Goal: Information Seeking & Learning: Learn about a topic

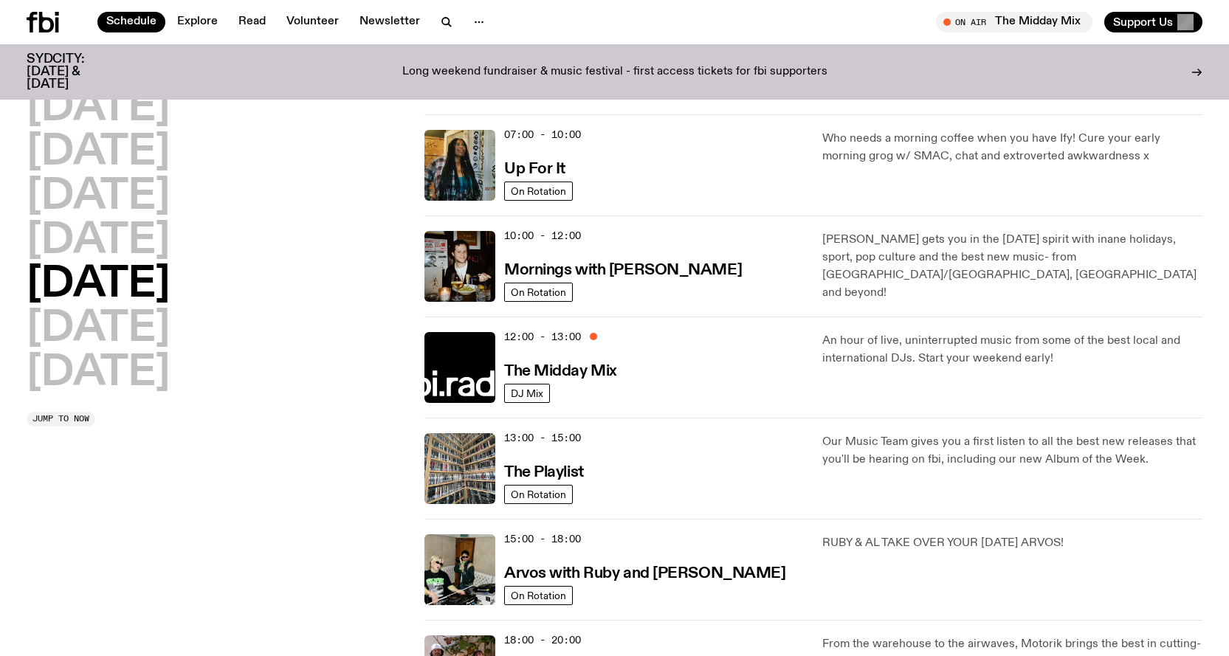
scroll to position [145, 0]
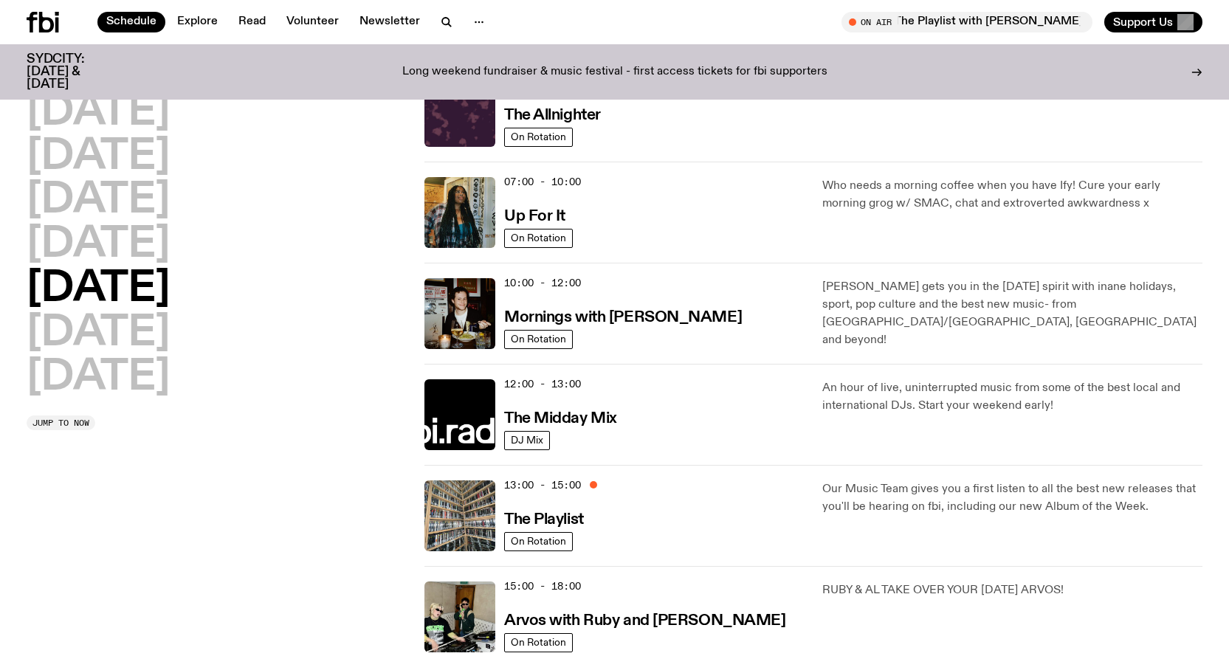
scroll to position [74, 0]
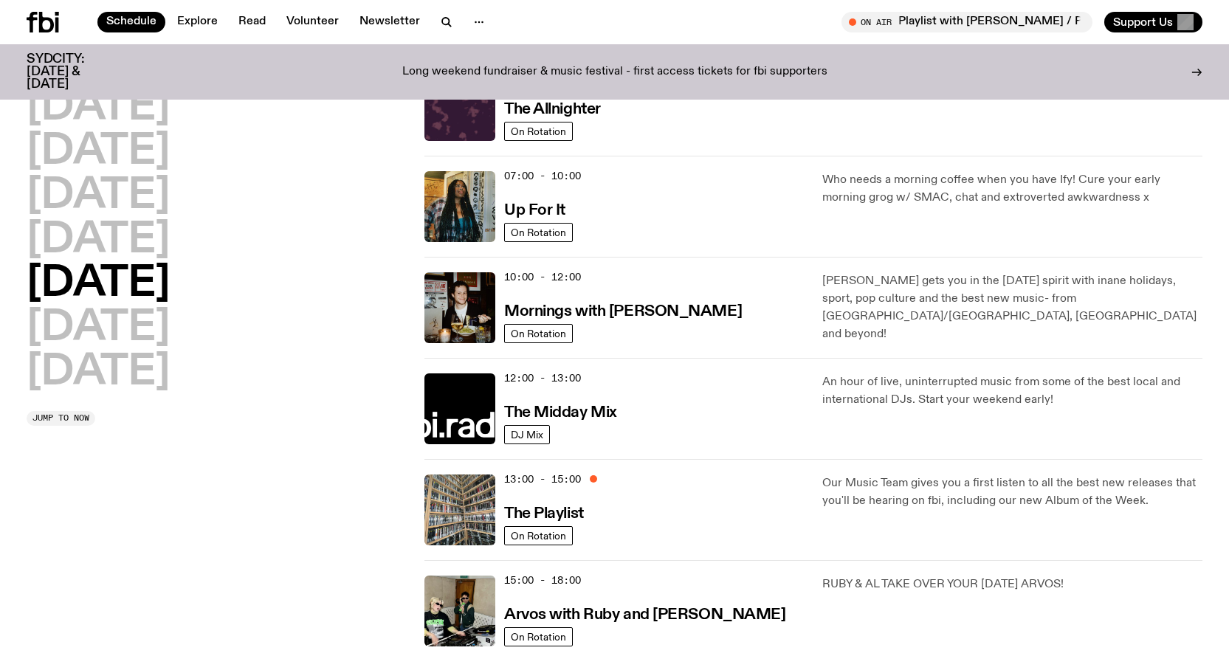
click at [614, 506] on div "13:00 - 15:00 The Playlist" at bounding box center [654, 510] width 300 height 71
click at [878, 491] on p "Our Music Team gives you a first listen to all the best new releases that you'l…" at bounding box center [1012, 492] width 380 height 35
click at [531, 511] on h3 "The Playlist" at bounding box center [544, 513] width 80 height 15
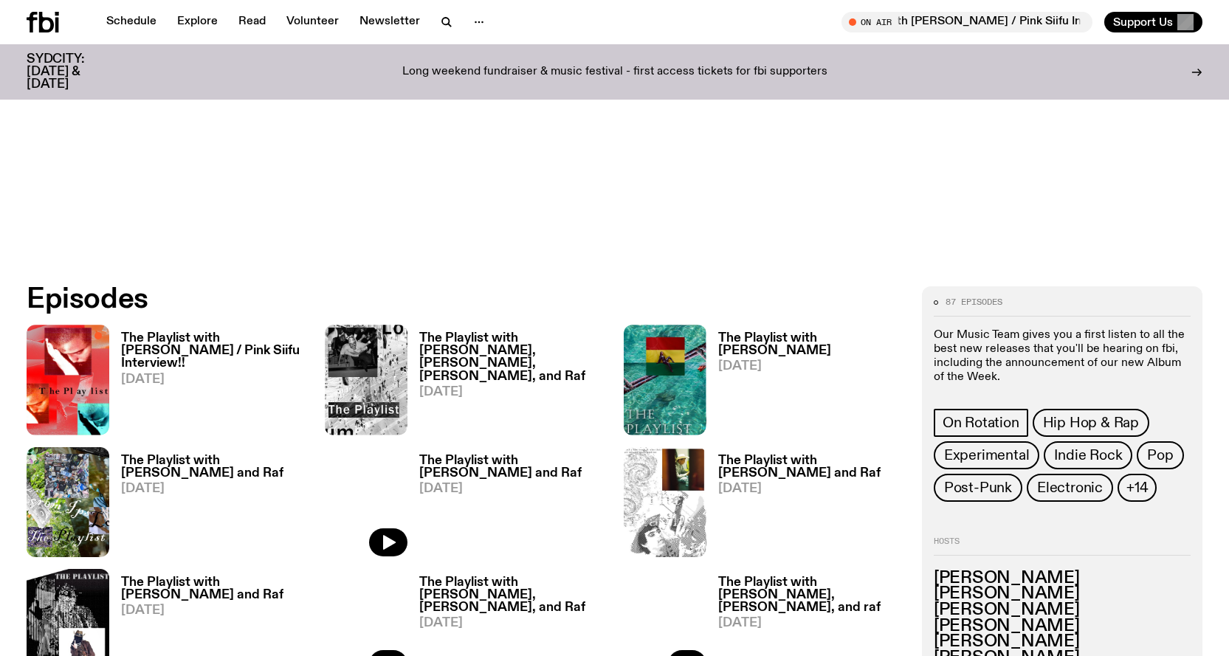
scroll to position [582, 0]
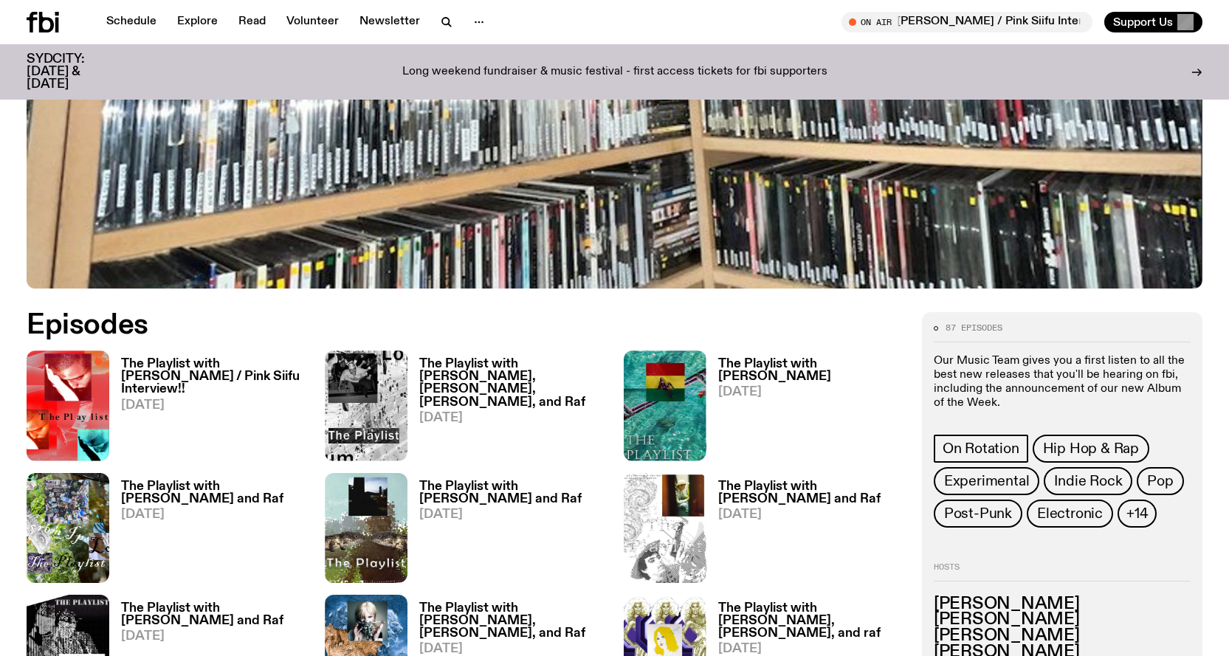
click at [162, 365] on h3 "The Playlist with [PERSON_NAME] / Pink Siifu Interview!!" at bounding box center [214, 377] width 186 height 38
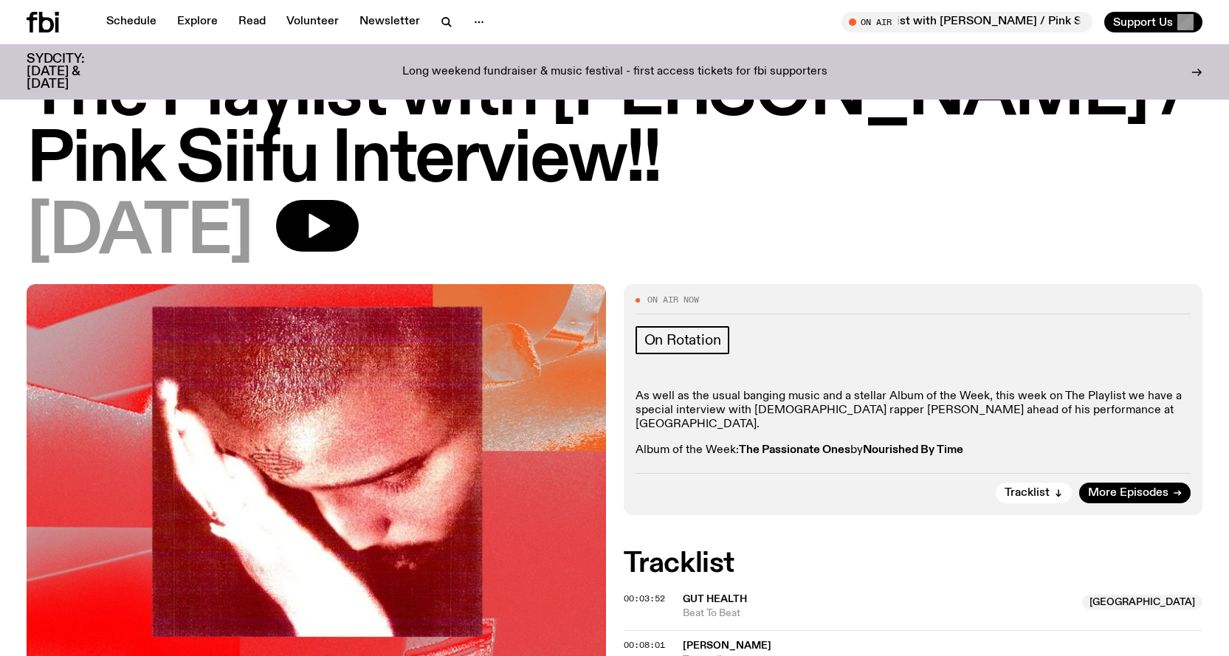
scroll to position [66, 0]
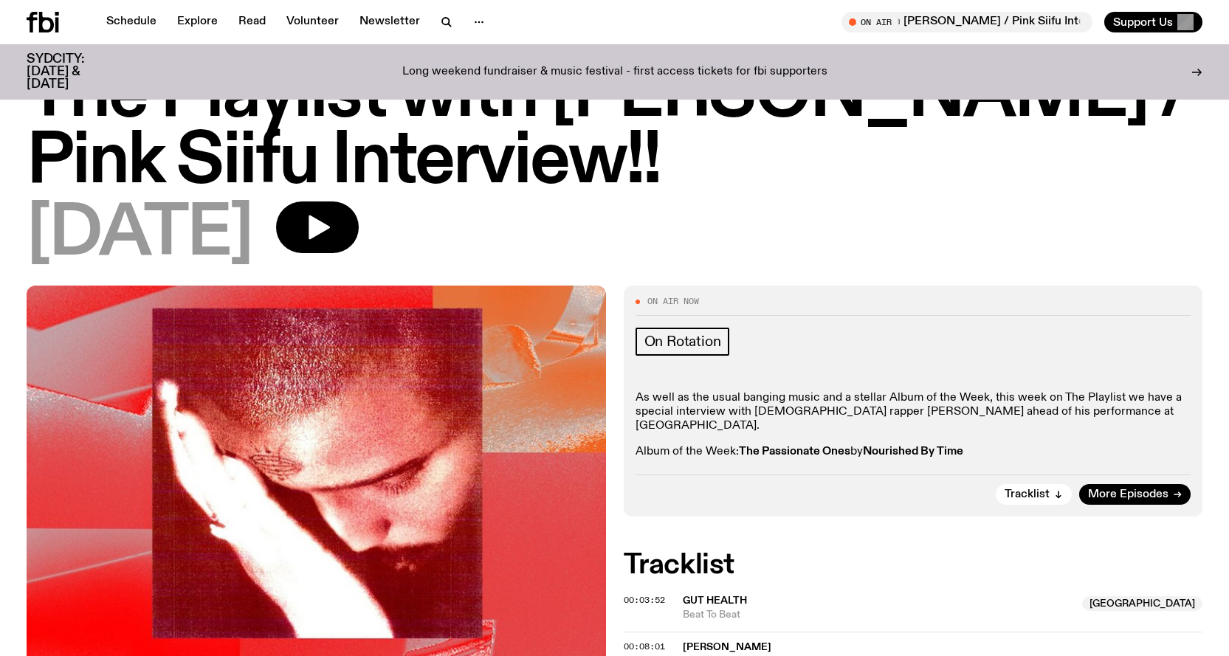
drag, startPoint x: 933, startPoint y: 430, endPoint x: 912, endPoint y: 424, distance: 21.5
click at [928, 428] on div "As well as the usual banging music and a stellar Album of the Week, this week o…" at bounding box center [913, 425] width 556 height 69
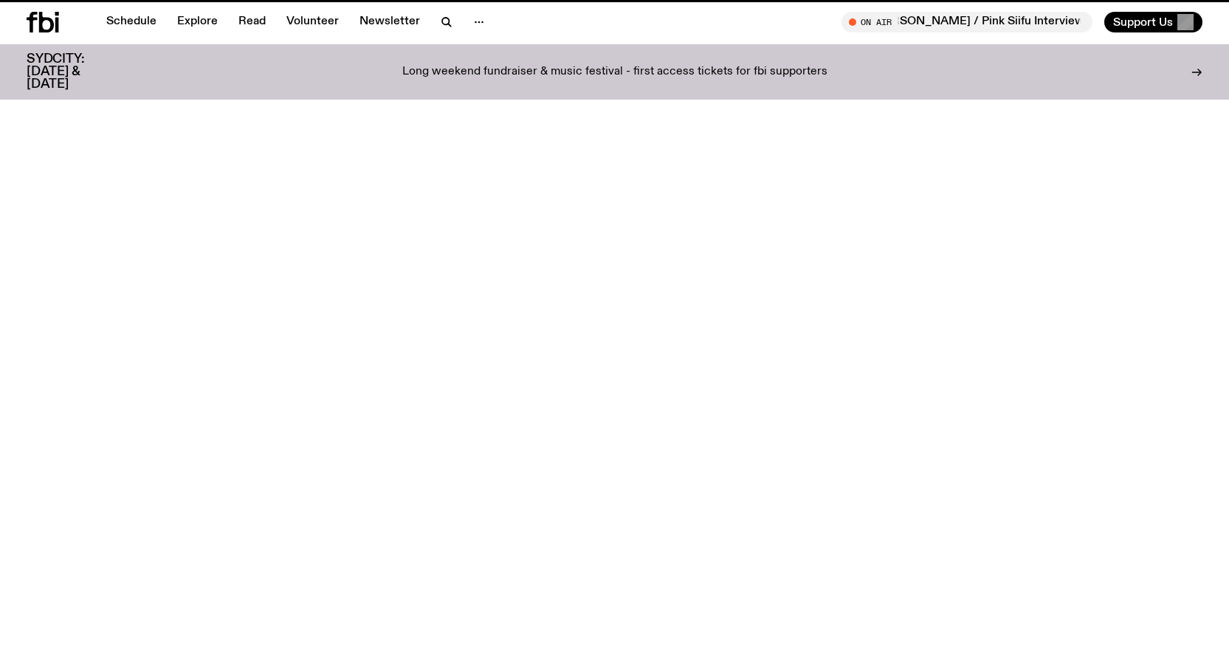
scroll to position [582, 0]
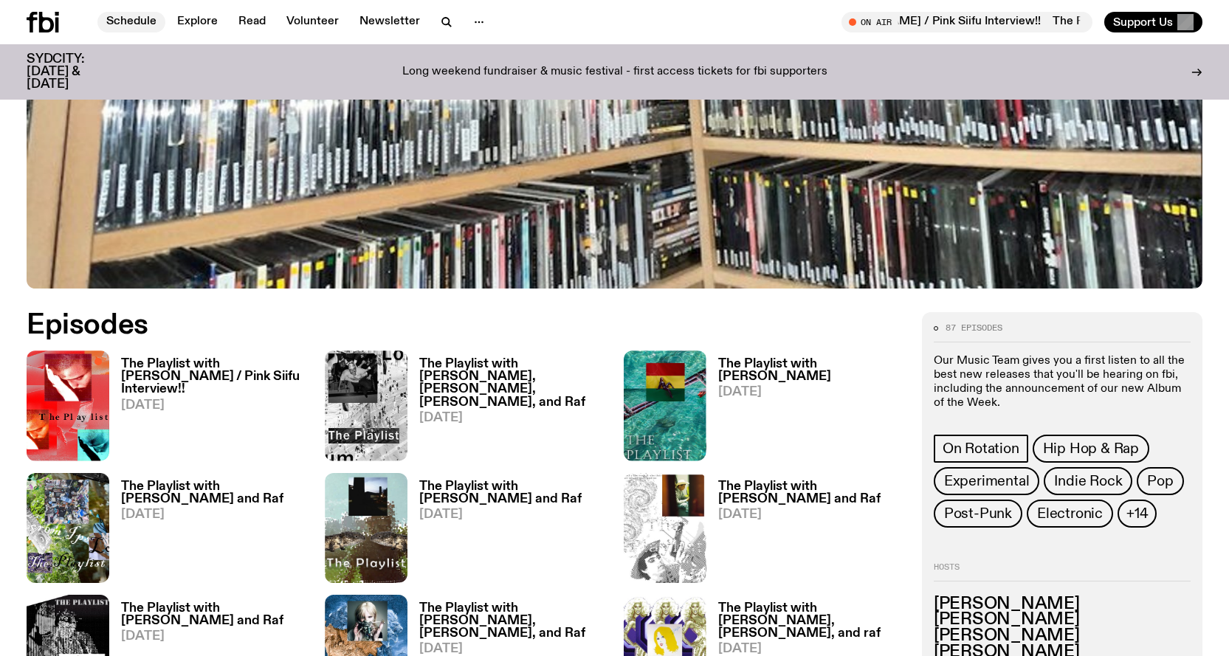
click at [151, 20] on link "Schedule" at bounding box center [131, 22] width 68 height 21
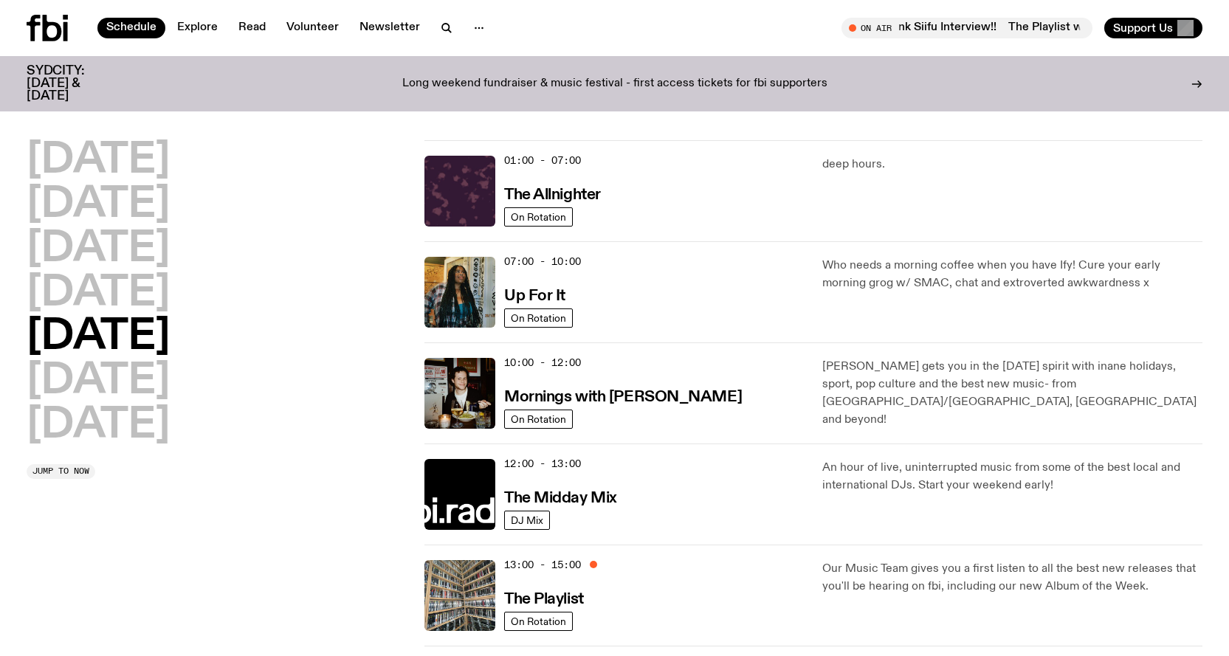
click at [54, 21] on icon at bounding box center [47, 28] width 41 height 27
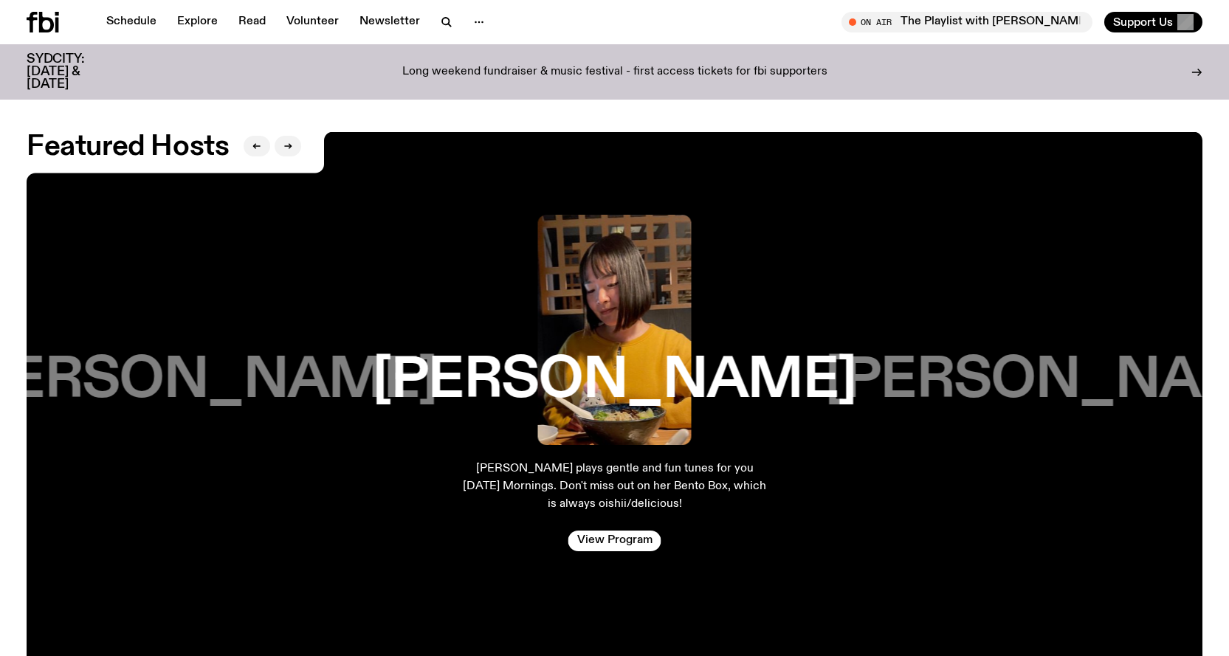
scroll to position [2574, 0]
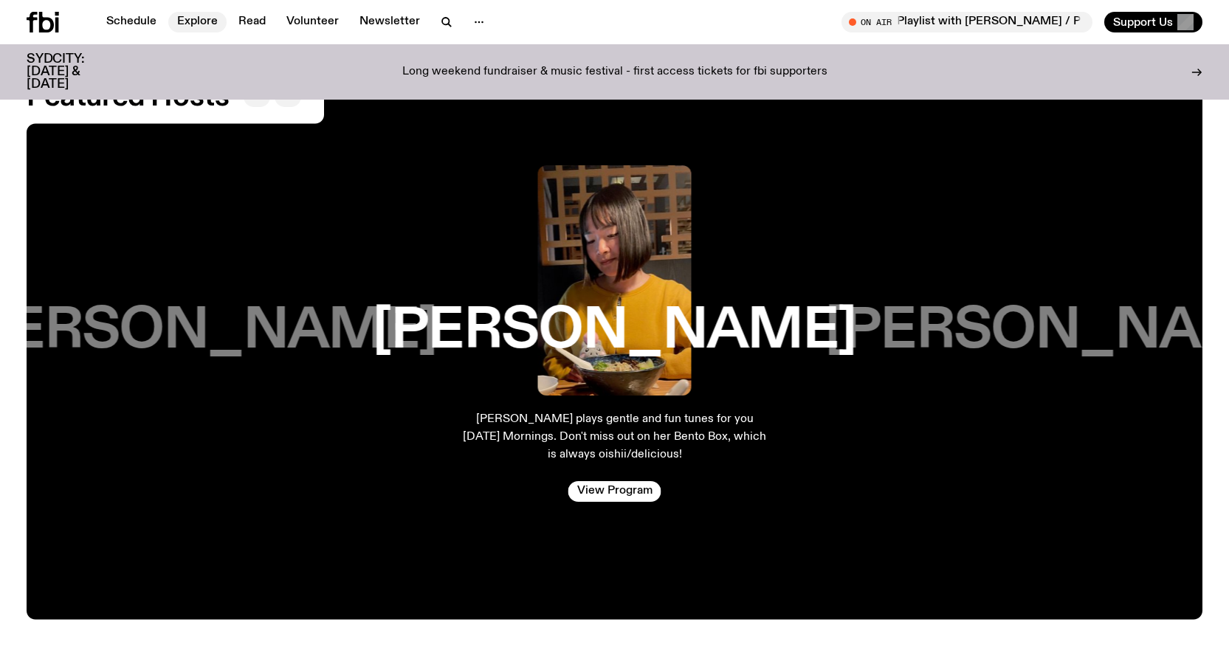
click at [211, 22] on link "Explore" at bounding box center [197, 22] width 58 height 21
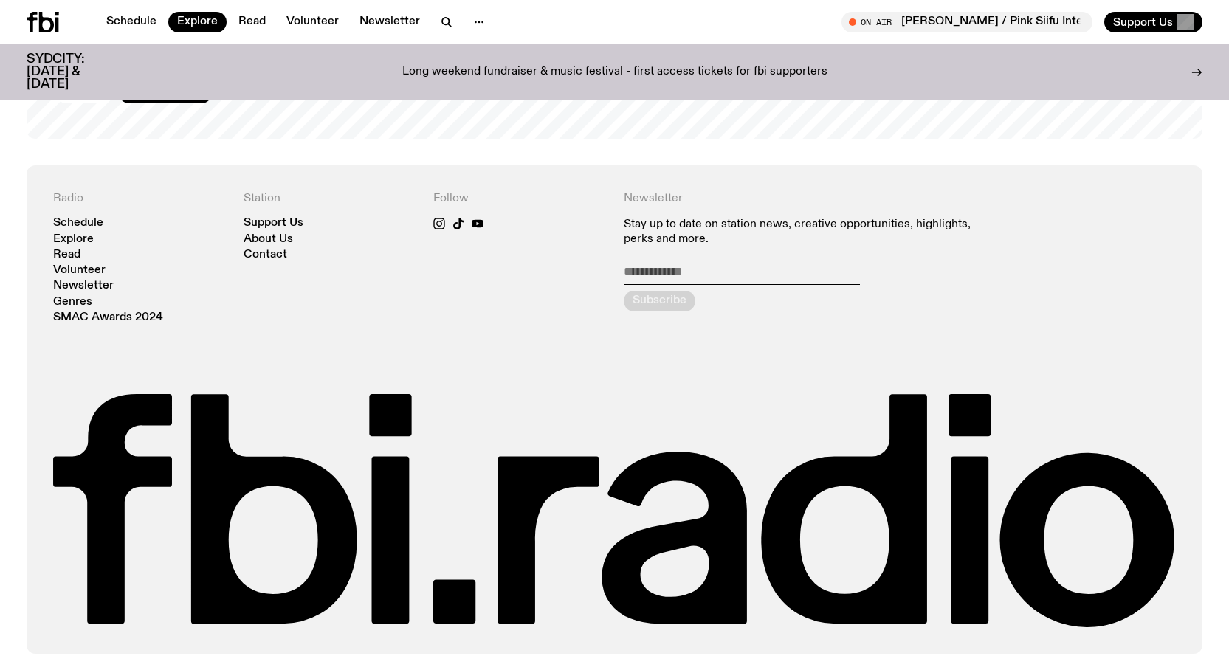
scroll to position [2847, 0]
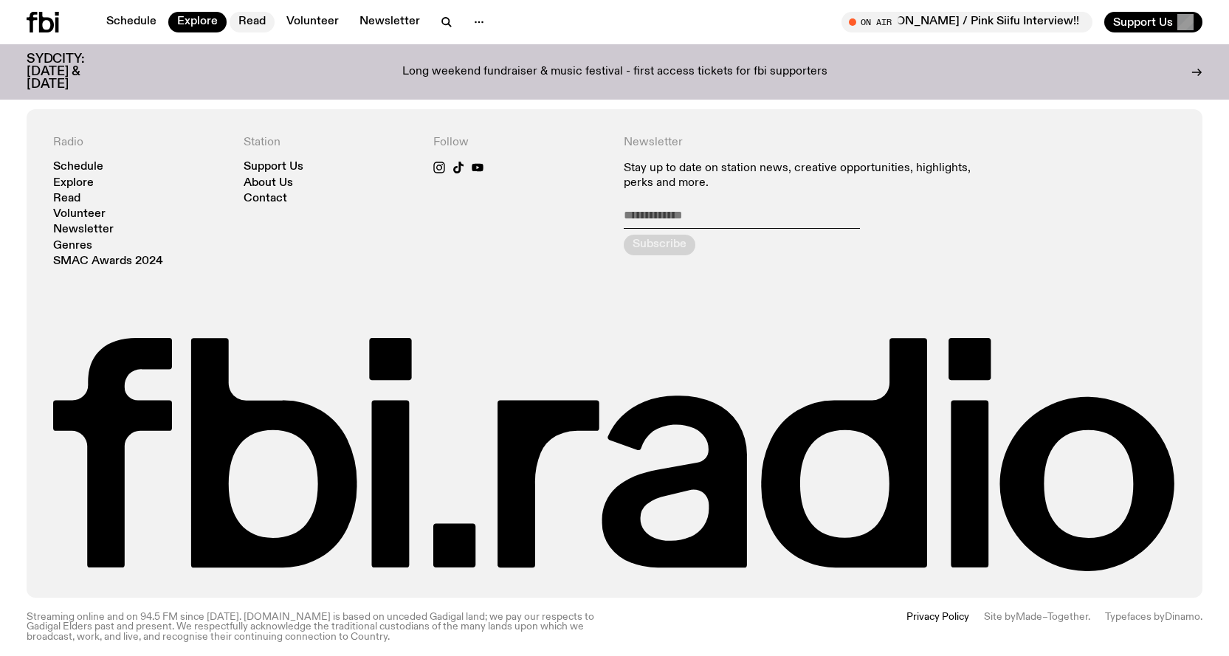
click at [258, 22] on link "Read" at bounding box center [252, 22] width 45 height 21
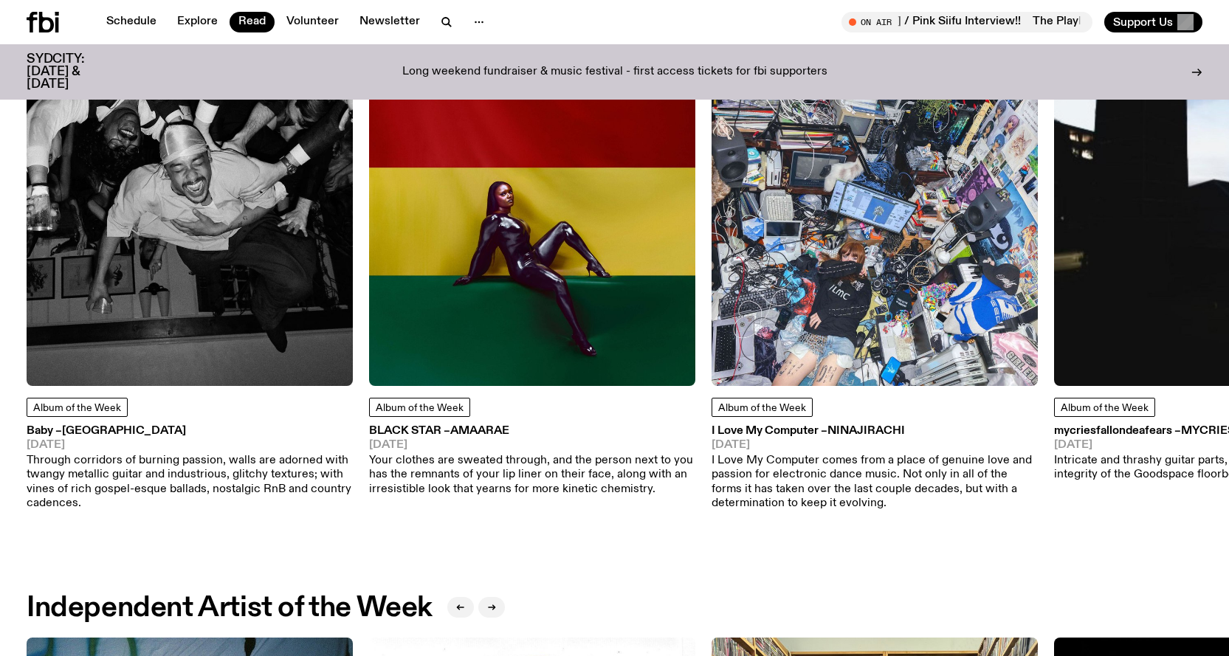
scroll to position [731, 0]
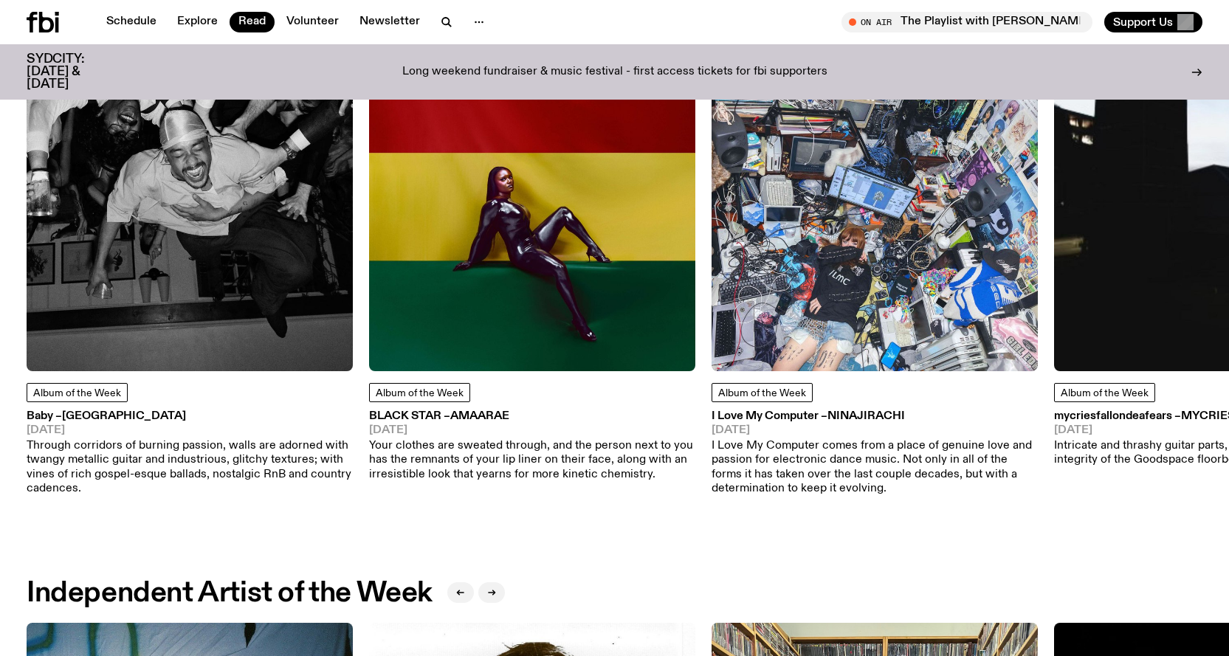
click at [224, 478] on p "Through corridors of burning passion, walls are adorned with twangy metallic gu…" at bounding box center [190, 467] width 326 height 57
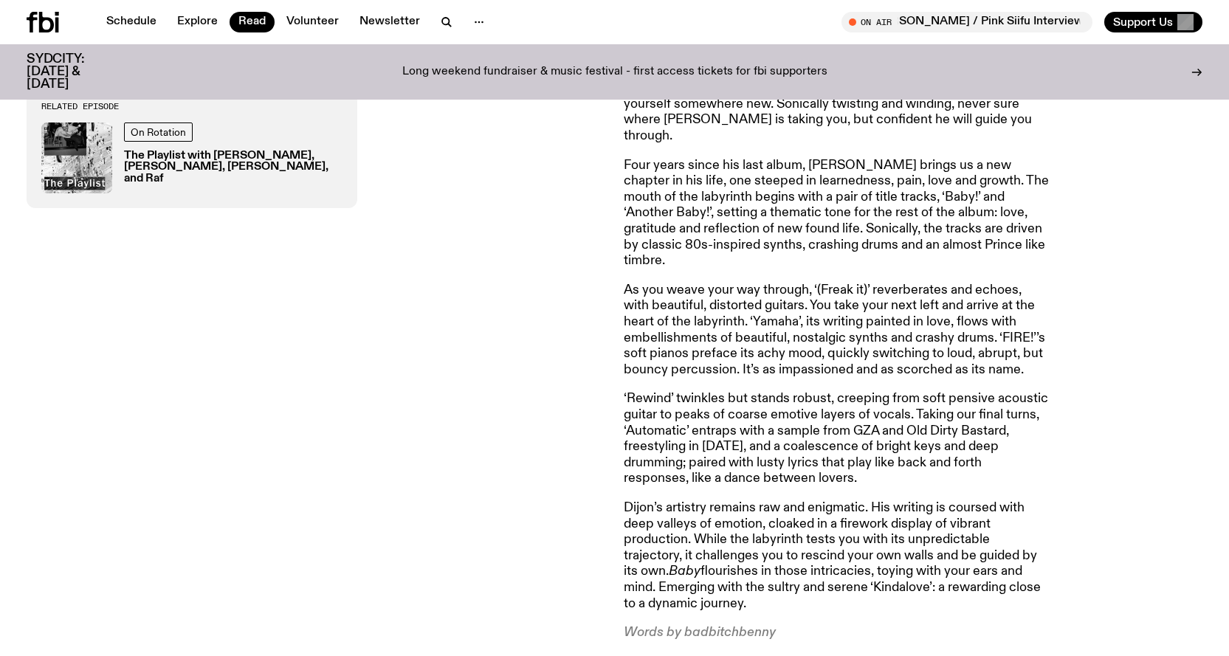
scroll to position [804, 0]
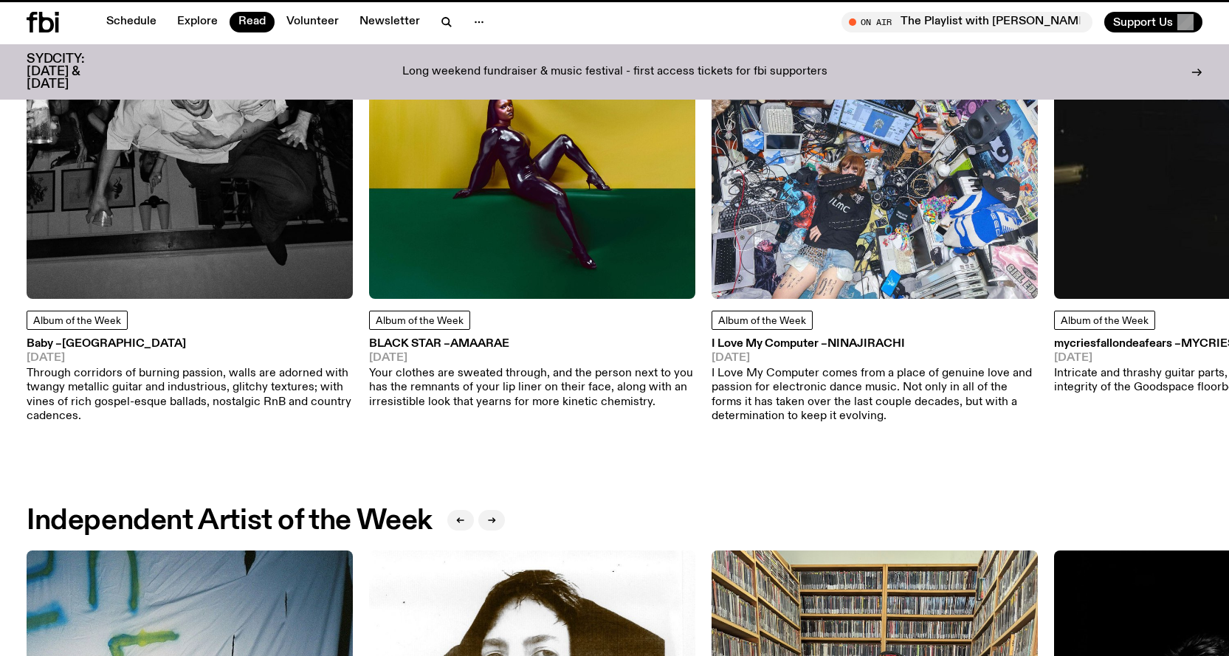
scroll to position [731, 0]
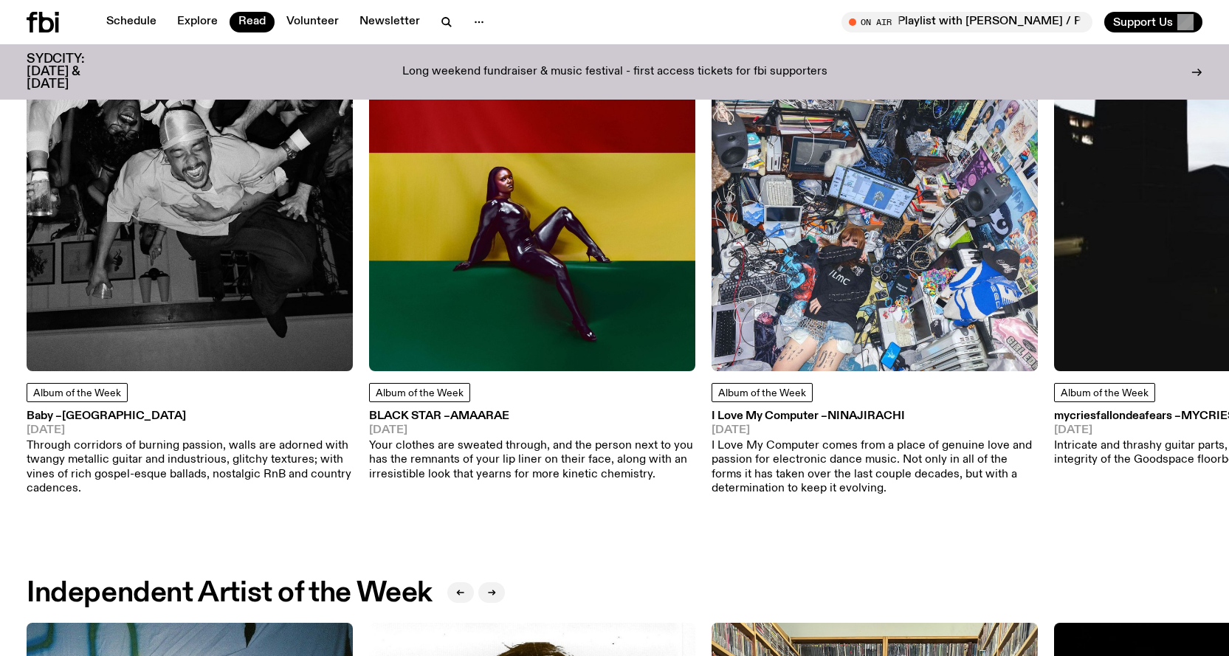
click at [778, 416] on h3 "I Love My Computer – [PERSON_NAME]" at bounding box center [875, 416] width 326 height 11
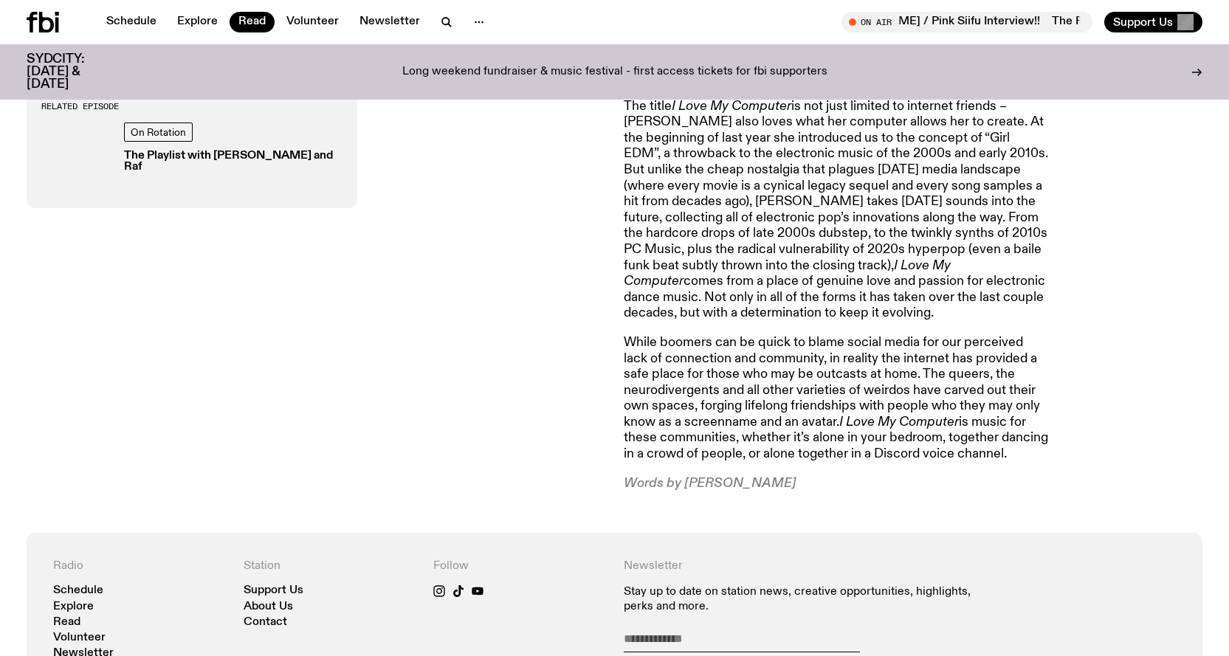
scroll to position [1095, 0]
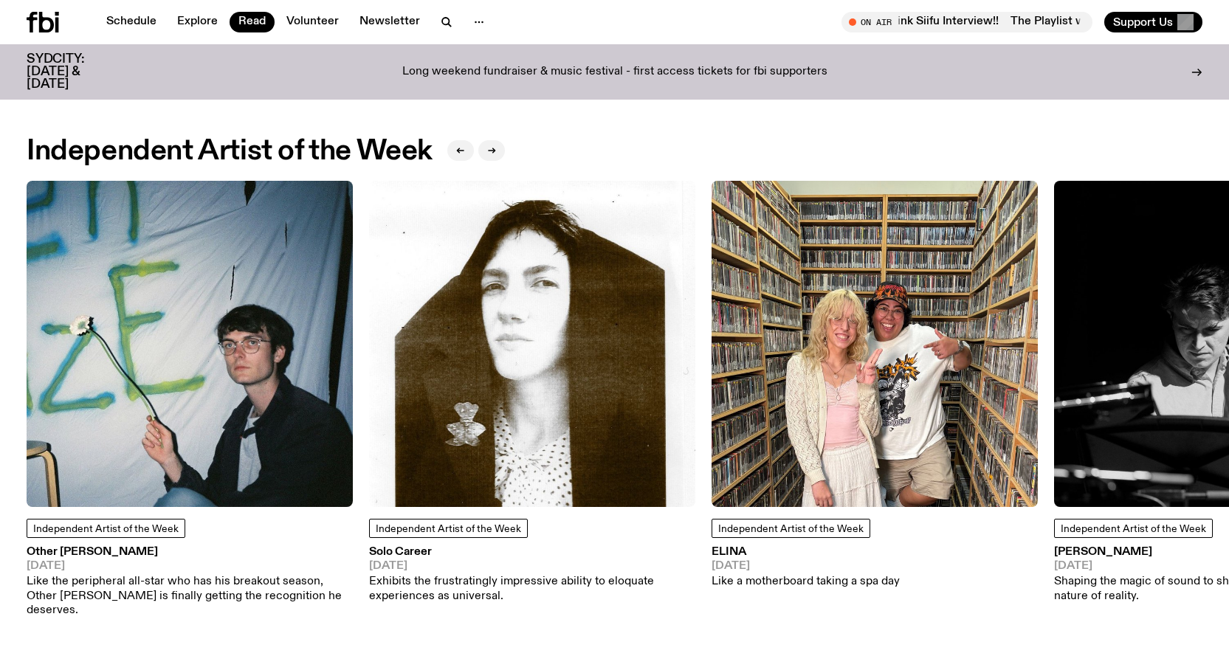
scroll to position [1174, 0]
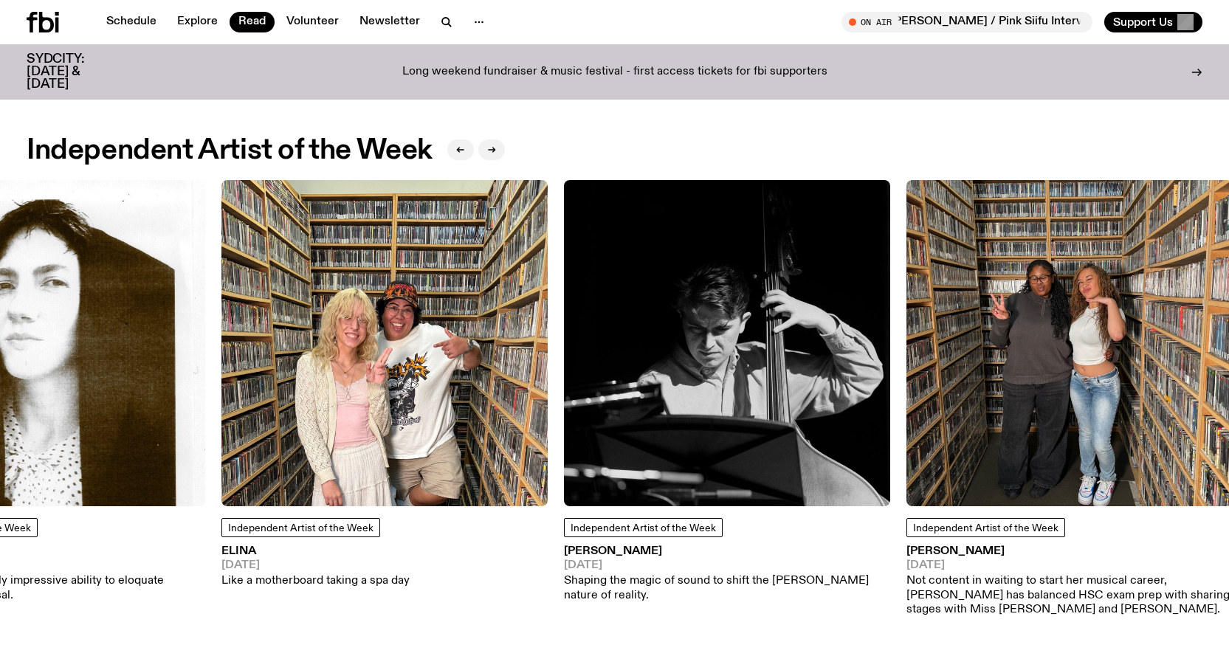
drag, startPoint x: 916, startPoint y: 303, endPoint x: 418, endPoint y: 357, distance: 500.4
click at [418, 357] on img at bounding box center [384, 343] width 326 height 326
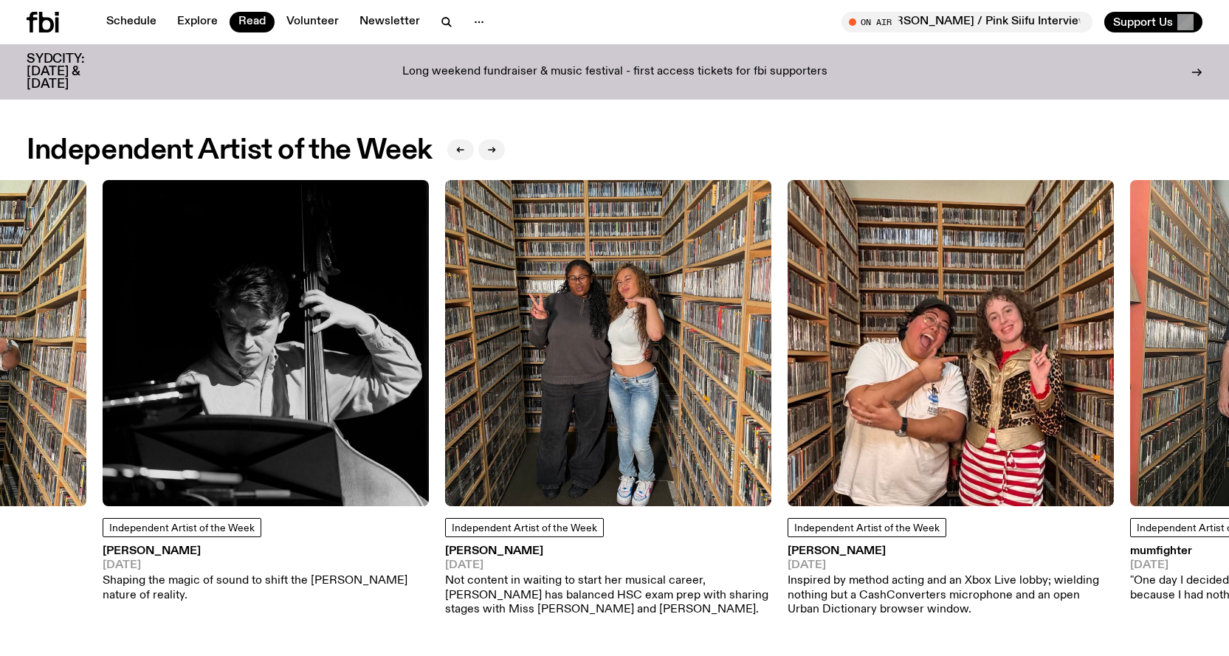
drag, startPoint x: 1059, startPoint y: 370, endPoint x: 434, endPoint y: 384, distance: 625.3
click at [445, 384] on img at bounding box center [608, 343] width 326 height 326
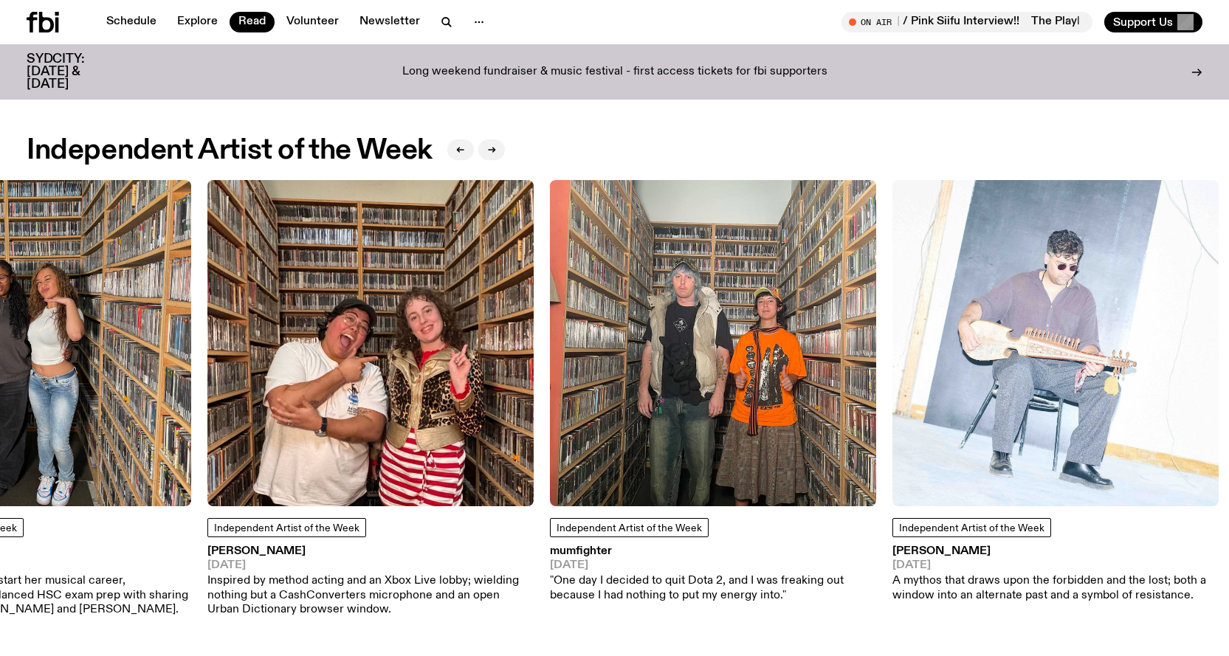
drag, startPoint x: 866, startPoint y: 373, endPoint x: 384, endPoint y: 396, distance: 482.5
click at [384, 396] on img at bounding box center [370, 343] width 326 height 326
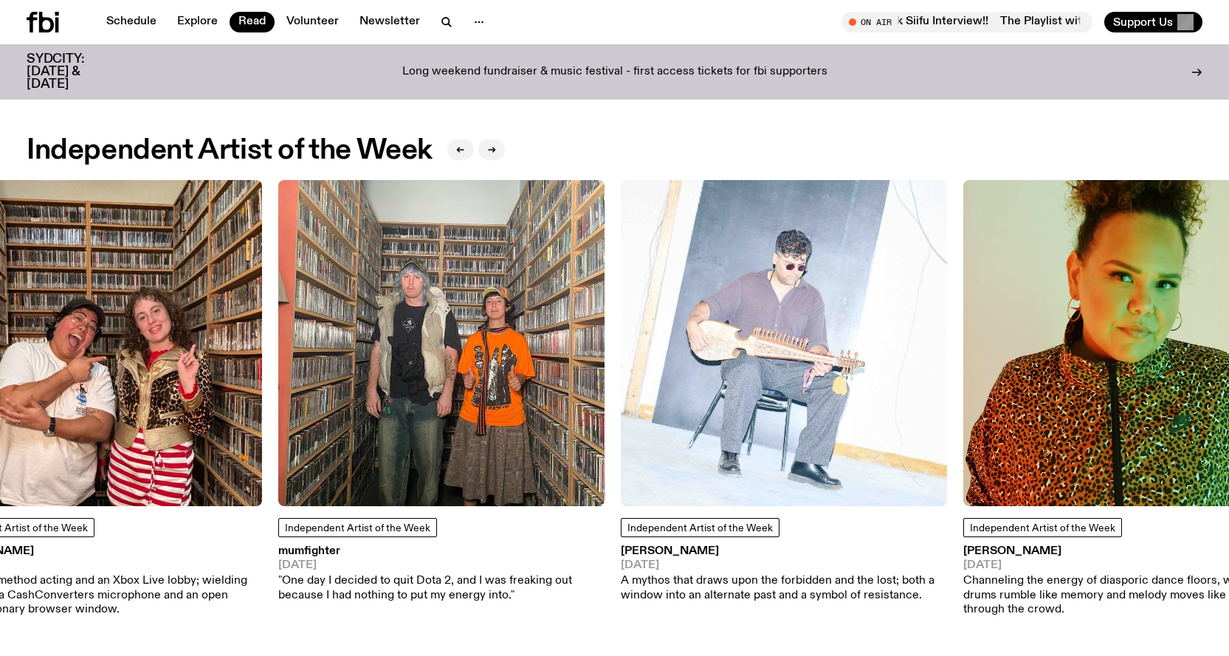
drag, startPoint x: 945, startPoint y: 344, endPoint x: 426, endPoint y: 438, distance: 527.3
click at [427, 439] on img at bounding box center [441, 343] width 326 height 326
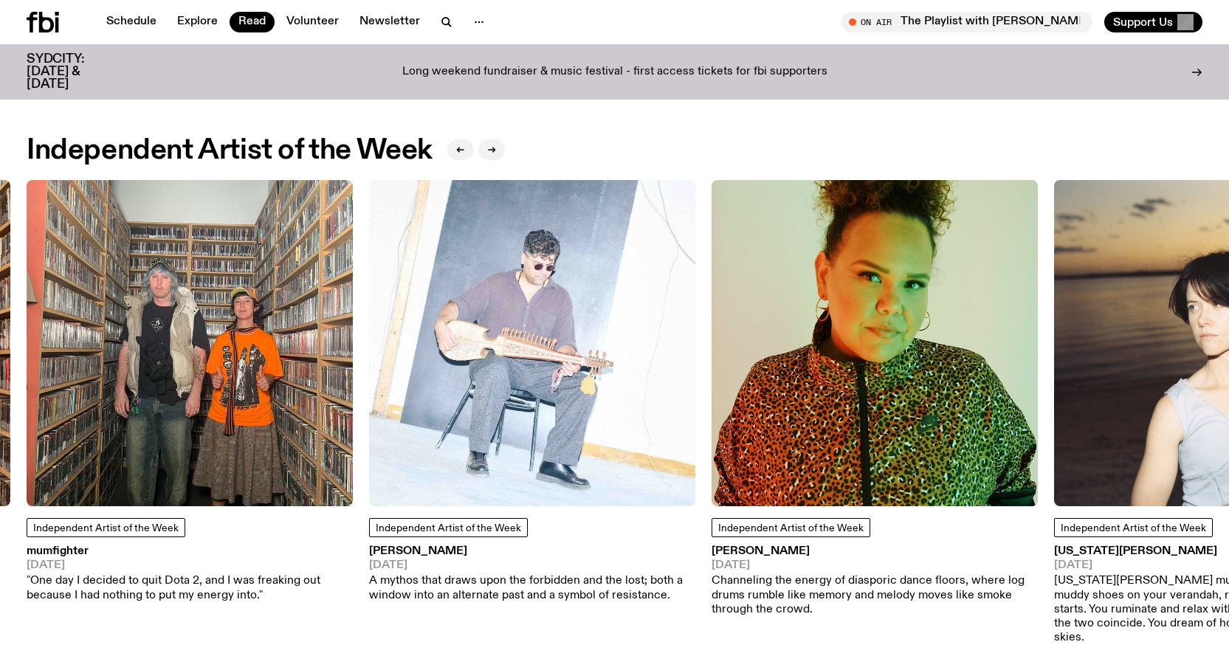
drag, startPoint x: 823, startPoint y: 390, endPoint x: 410, endPoint y: 415, distance: 414.0
click at [411, 416] on div "Independent Artist of the Week Other [PERSON_NAME] [DATE] Like the peripheral a…" at bounding box center [615, 412] width 1176 height 465
drag, startPoint x: 789, startPoint y: 338, endPoint x: 324, endPoint y: 394, distance: 468.4
click at [325, 396] on div "Independent Artist of the Week Other [PERSON_NAME] [DATE] Like the peripheral a…" at bounding box center [615, 412] width 1176 height 465
drag, startPoint x: 758, startPoint y: 339, endPoint x: 285, endPoint y: 360, distance: 473.6
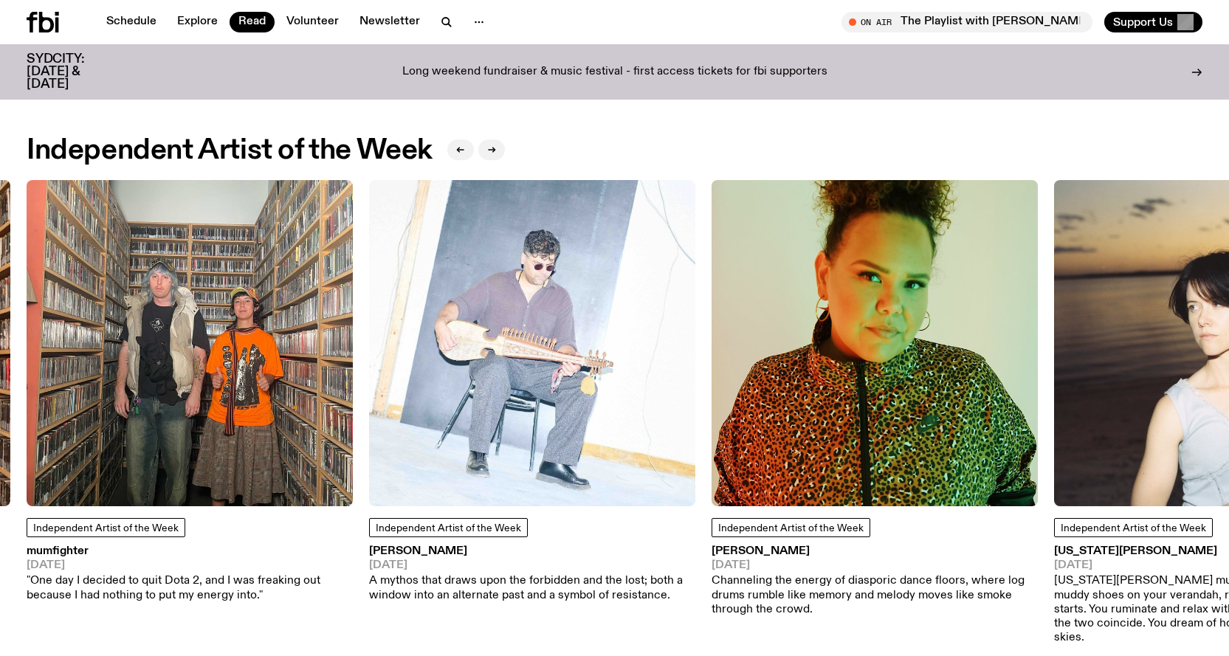
click at [292, 360] on div "Independent Artist of the Week Other [PERSON_NAME] [DATE] Like the peripheral a…" at bounding box center [615, 412] width 1176 height 465
click at [484, 148] on button "button" at bounding box center [491, 149] width 27 height 21
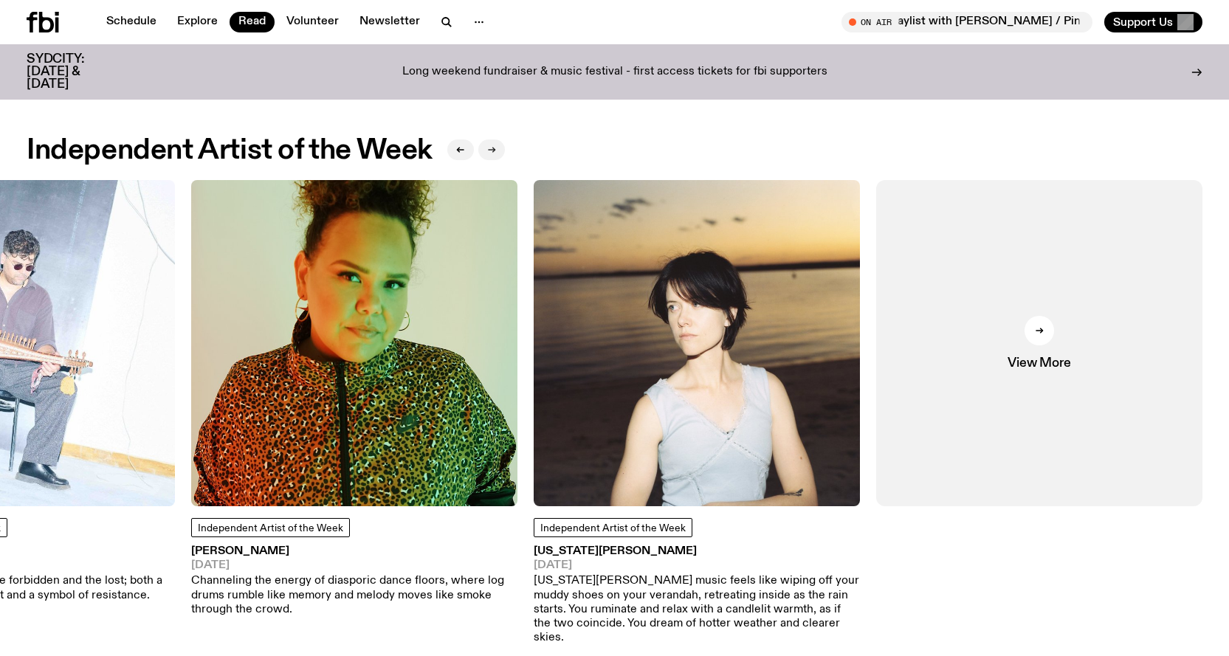
click at [487, 148] on button "button" at bounding box center [491, 149] width 27 height 21
click at [1032, 320] on div at bounding box center [1039, 331] width 30 height 30
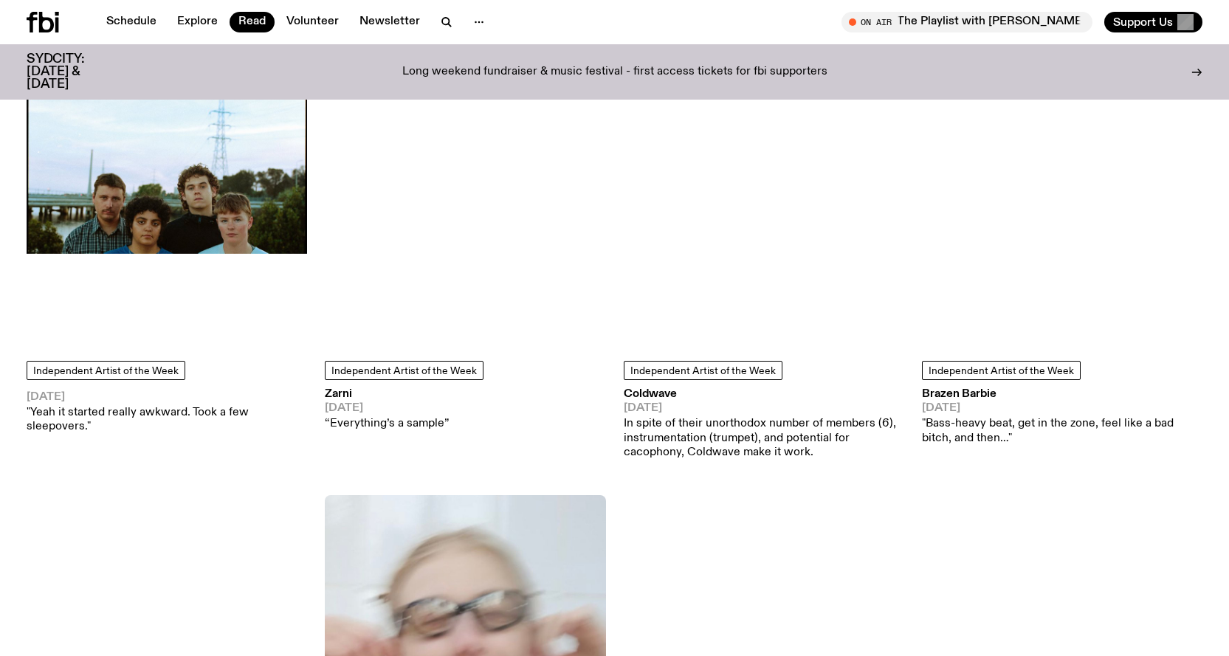
scroll to position [4123, 0]
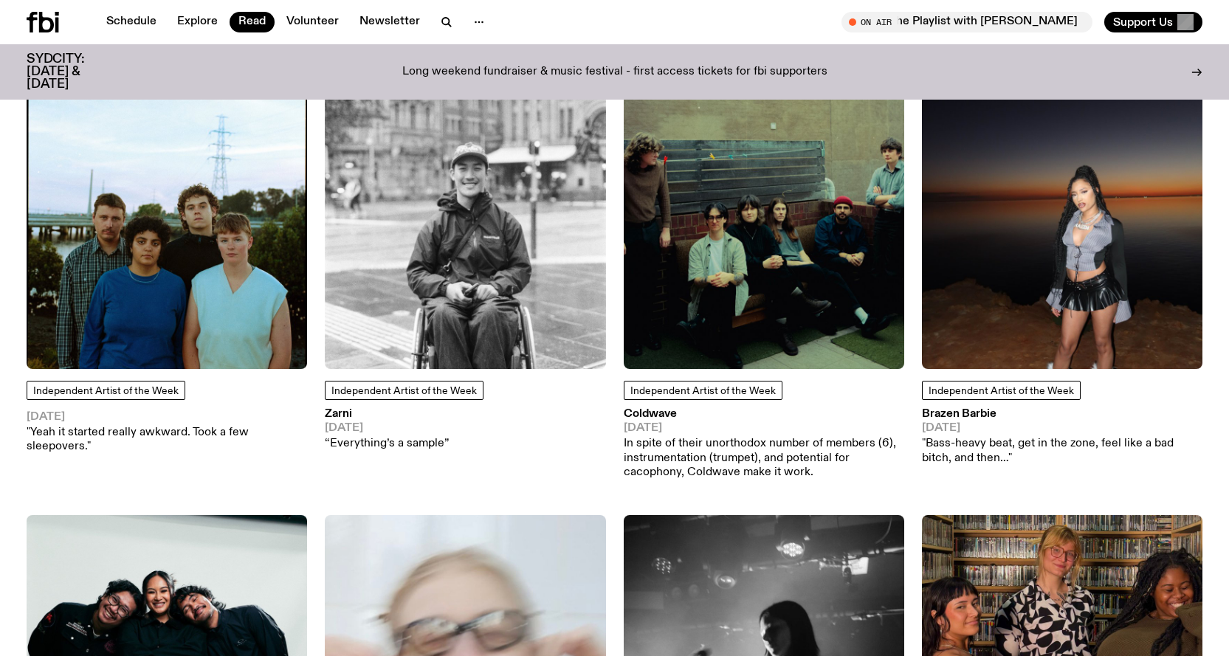
click at [140, 259] on img at bounding box center [167, 229] width 280 height 280
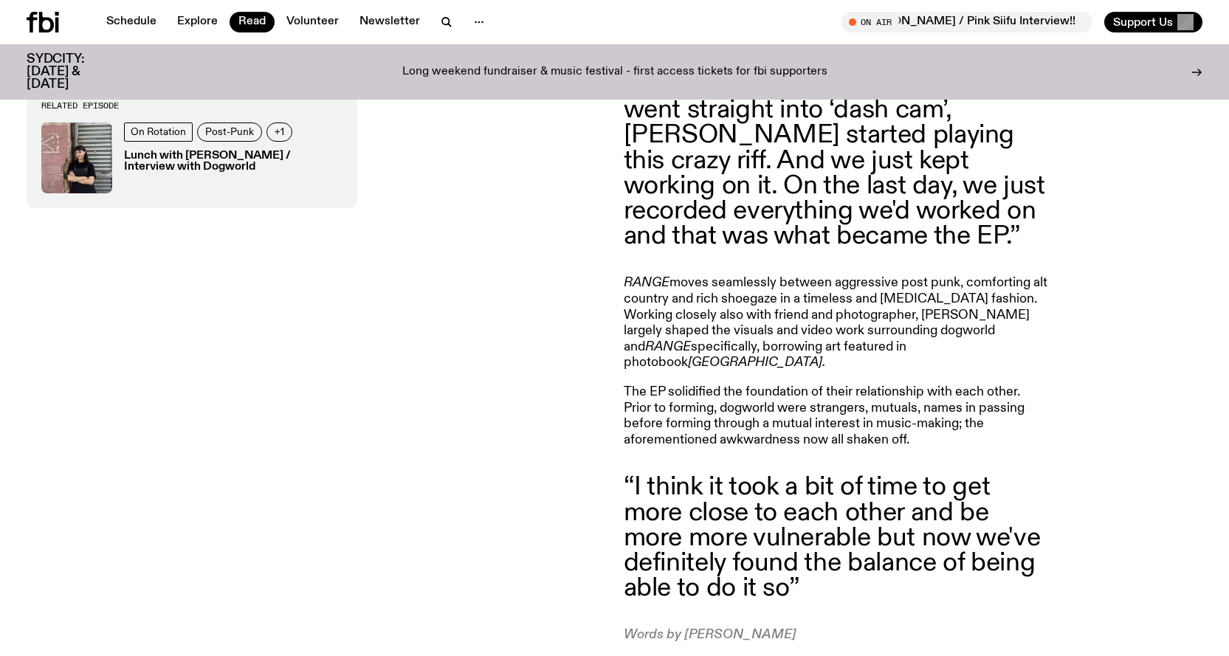
scroll to position [1766, 0]
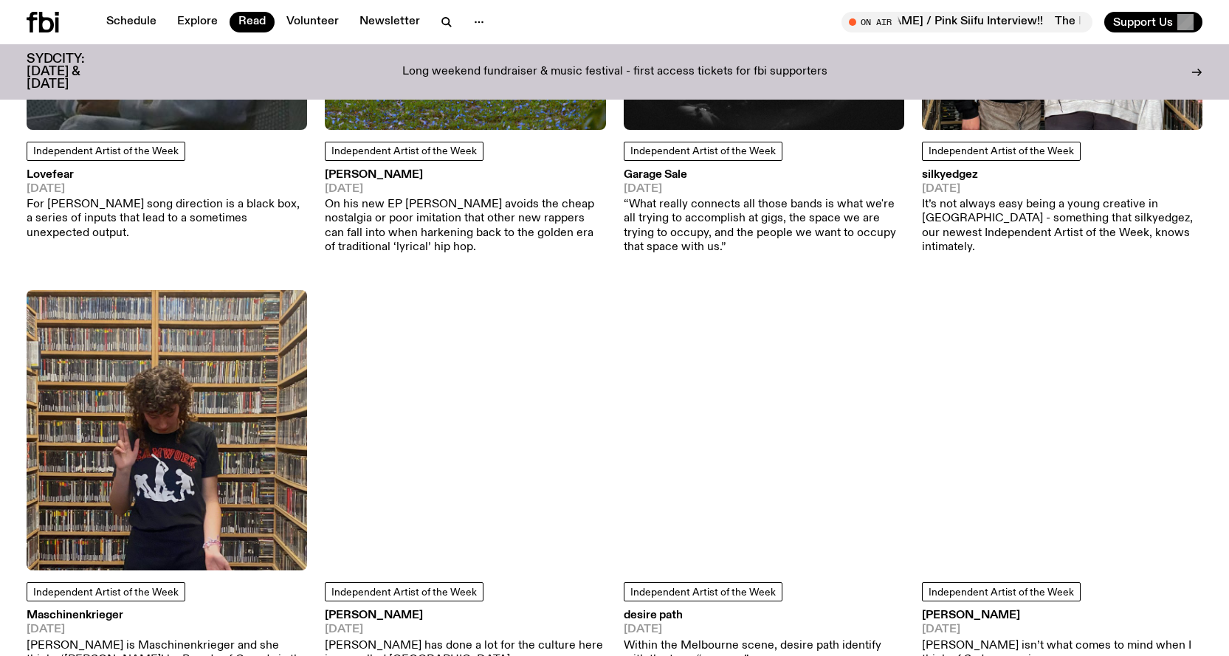
scroll to position [5451, 0]
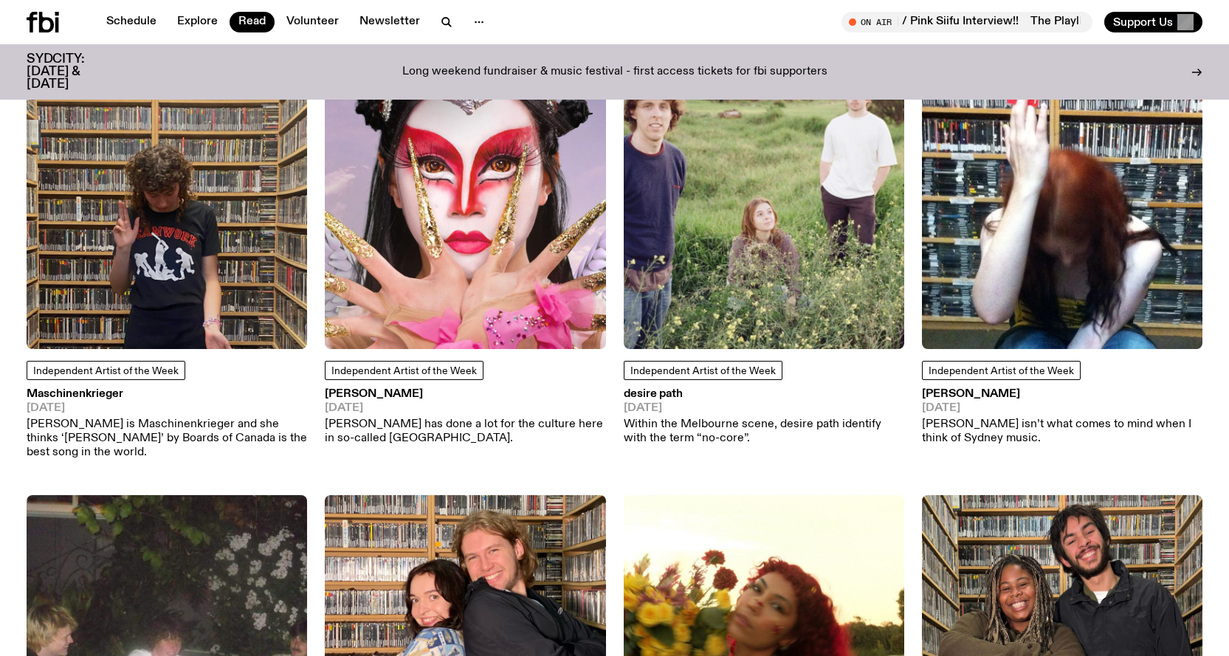
click at [1089, 204] on img at bounding box center [1062, 209] width 280 height 280
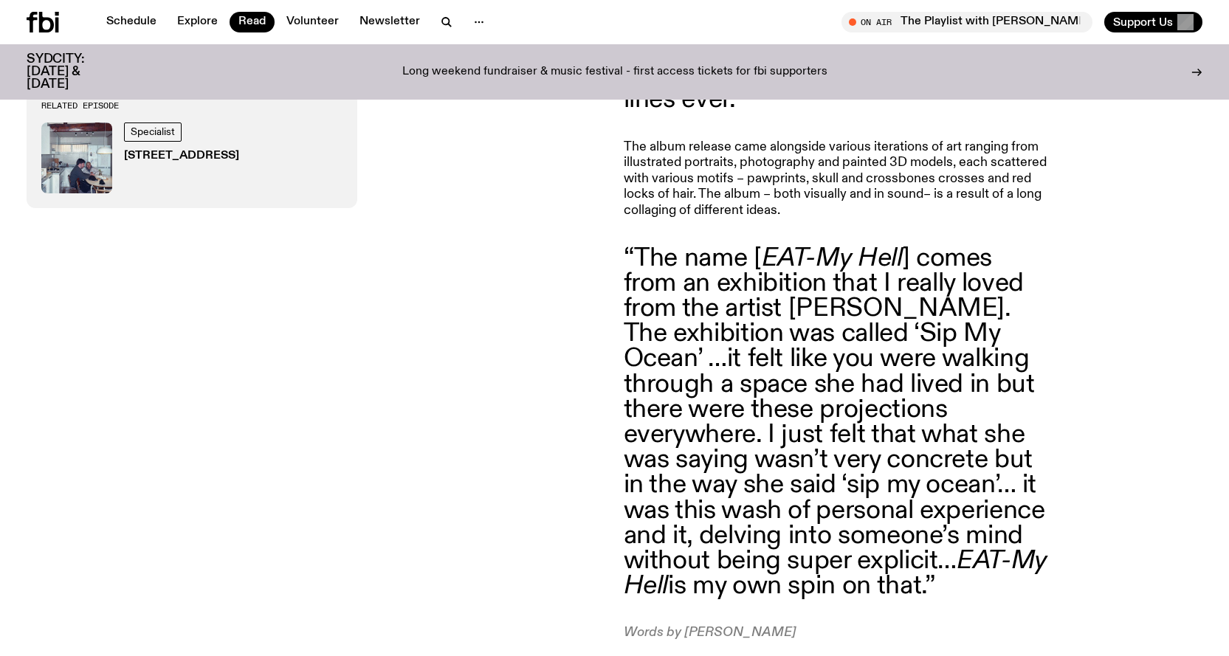
scroll to position [2131, 0]
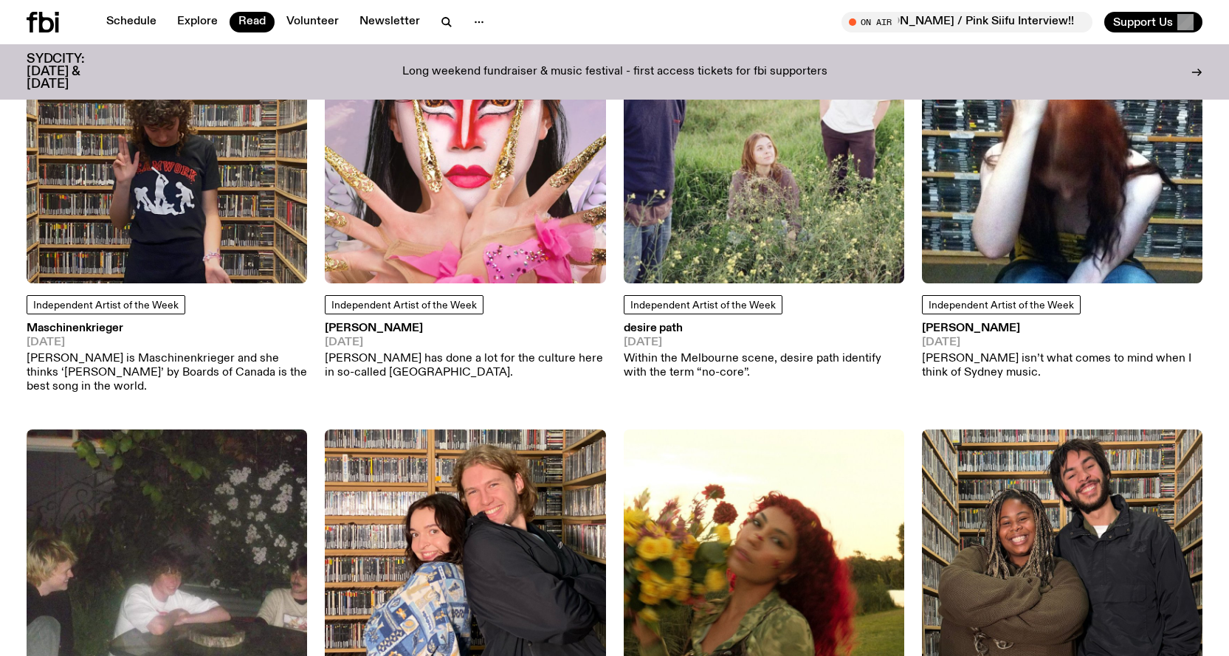
scroll to position [5673, 0]
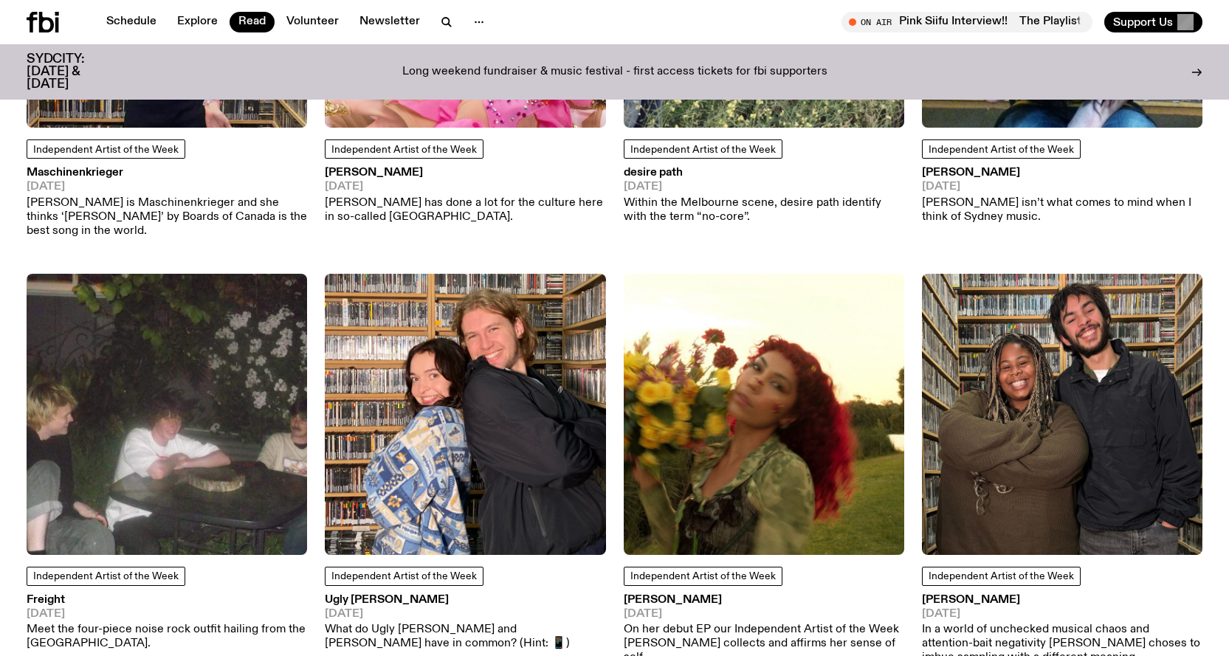
click at [360, 595] on h3 "Ugly [PERSON_NAME]" at bounding box center [465, 600] width 280 height 11
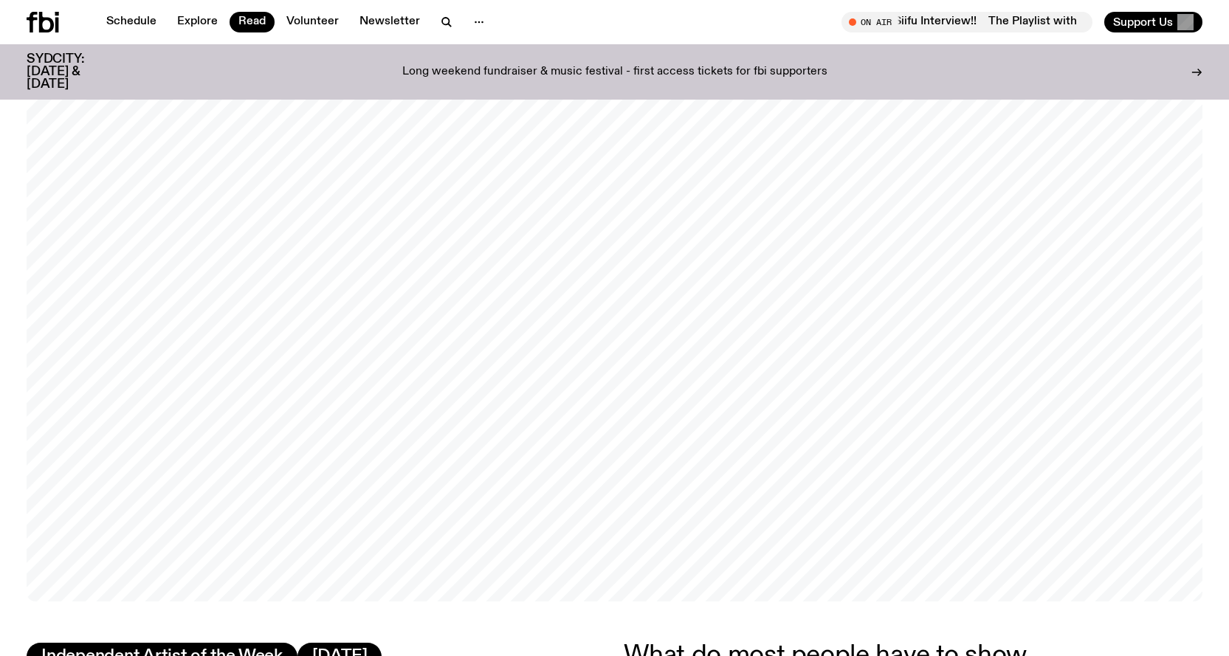
scroll to position [62, 0]
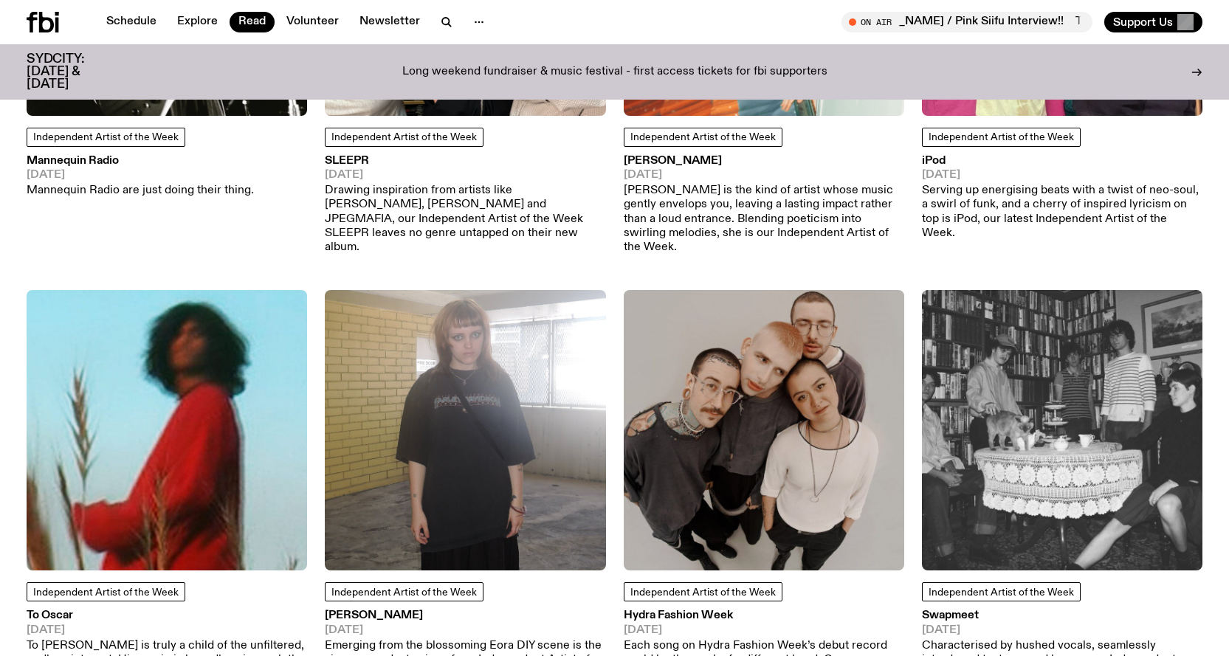
scroll to position [6558, 0]
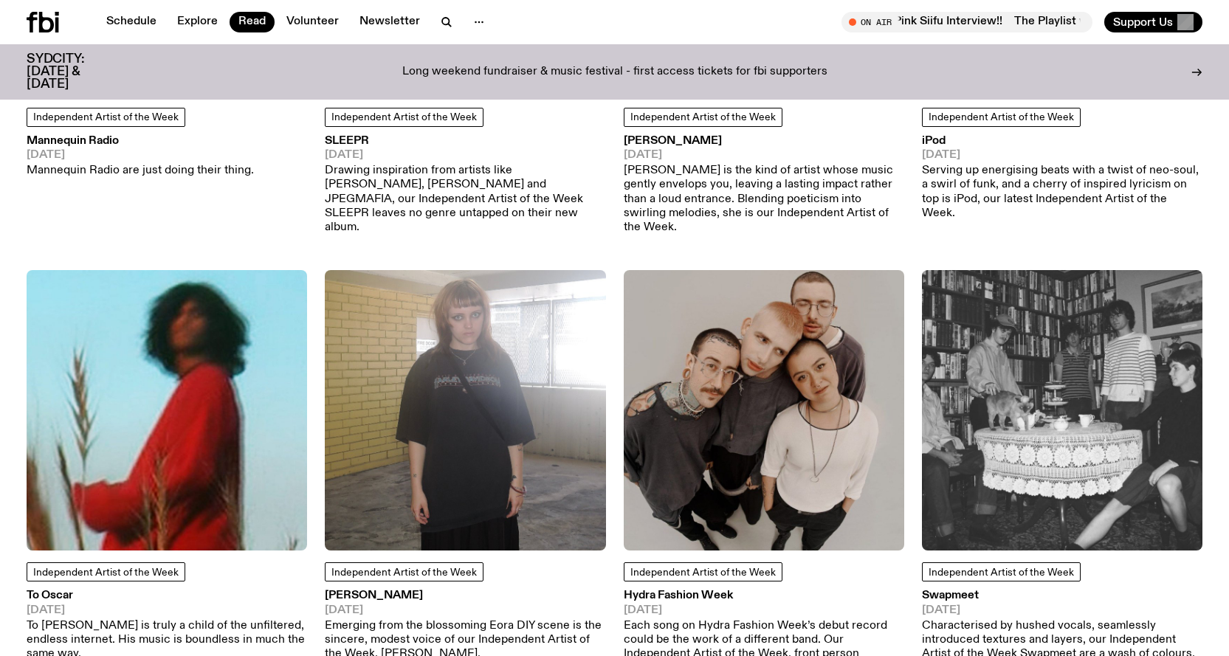
click at [410, 619] on p "Emerging from the blossoming Eora DIY scene is the sincere, modest voice of our…" at bounding box center [465, 640] width 280 height 43
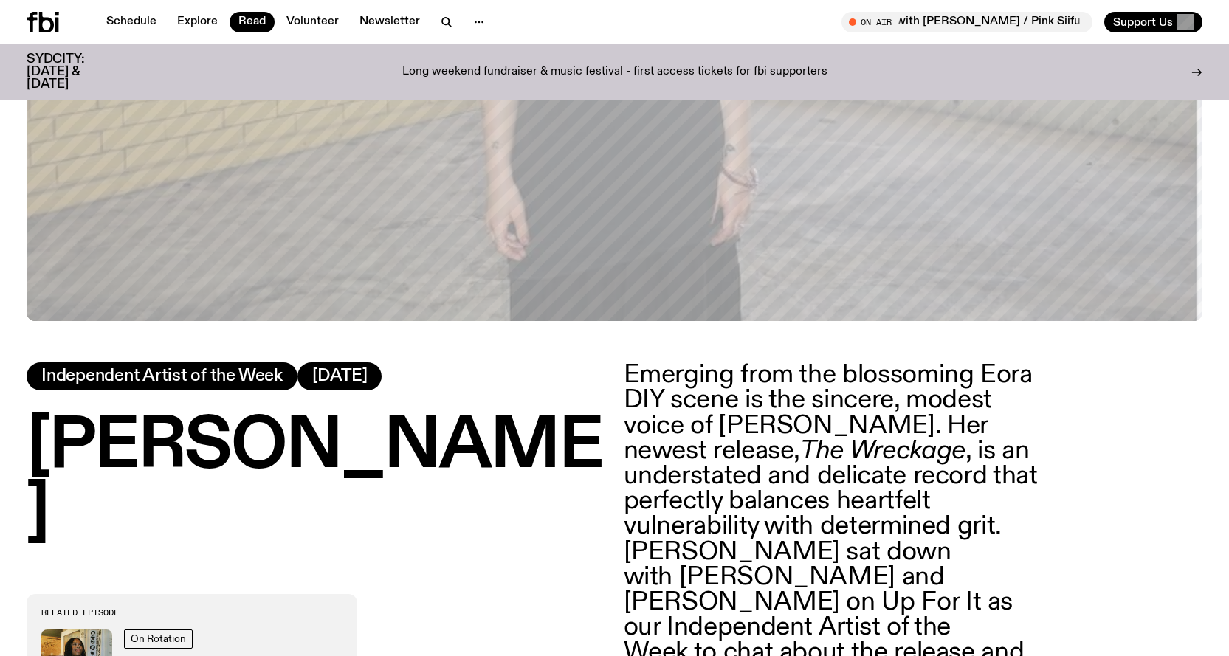
scroll to position [443, 0]
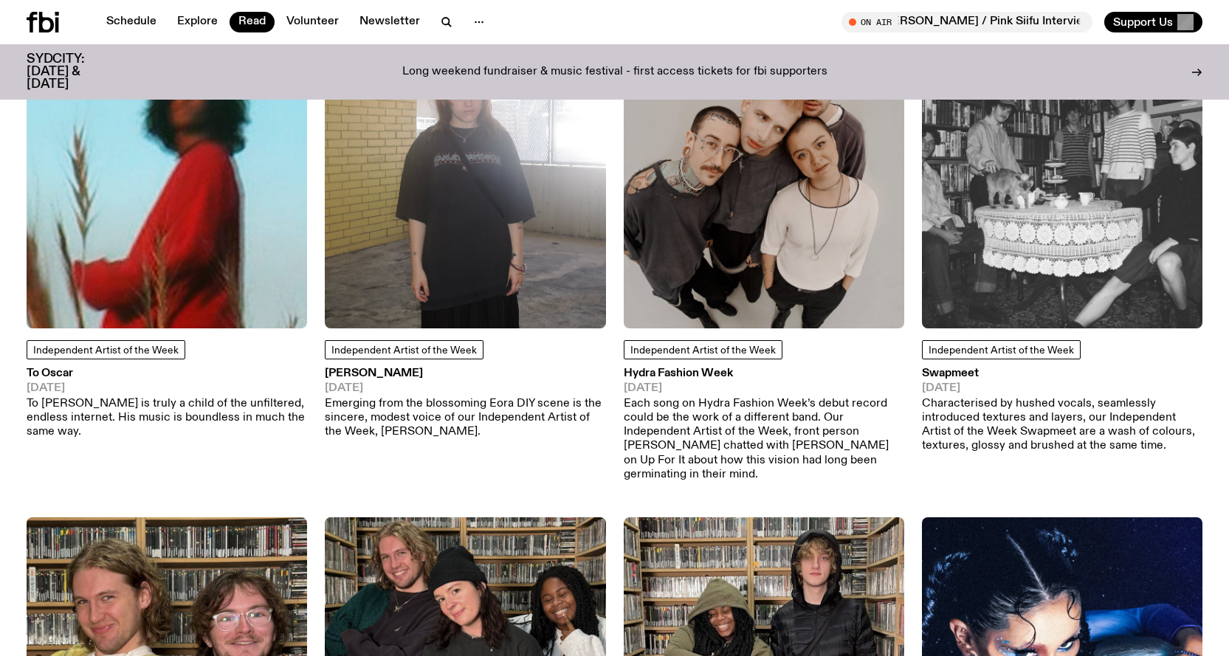
scroll to position [6928, 0]
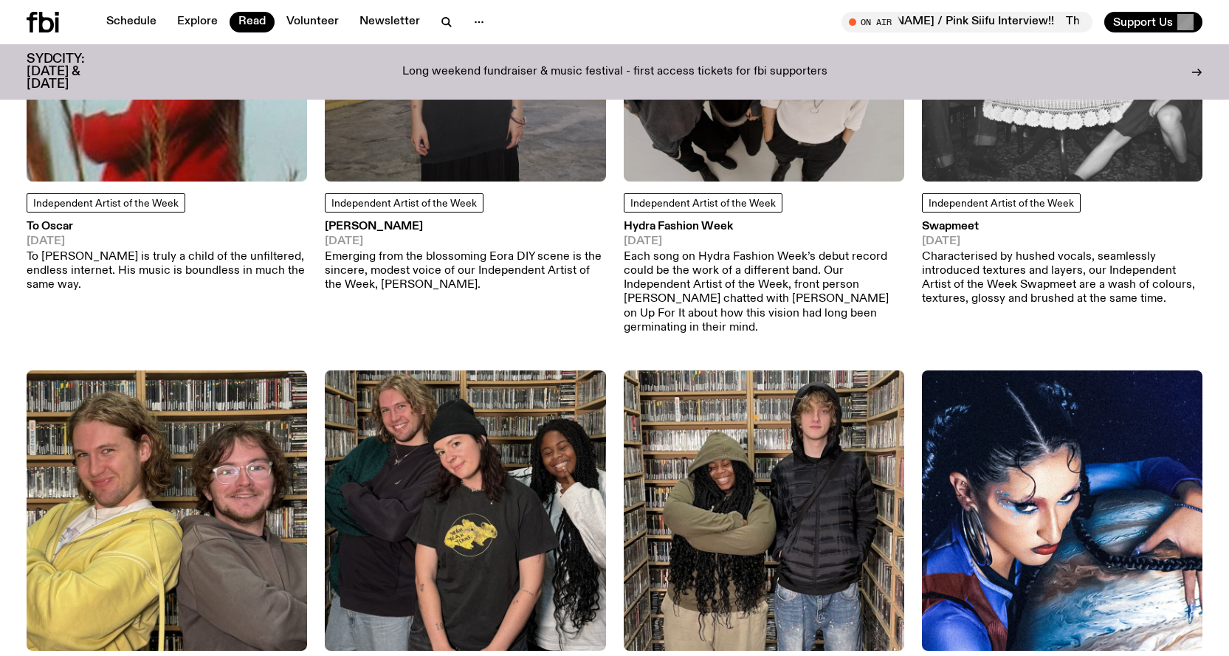
click at [739, 401] on img at bounding box center [764, 511] width 280 height 280
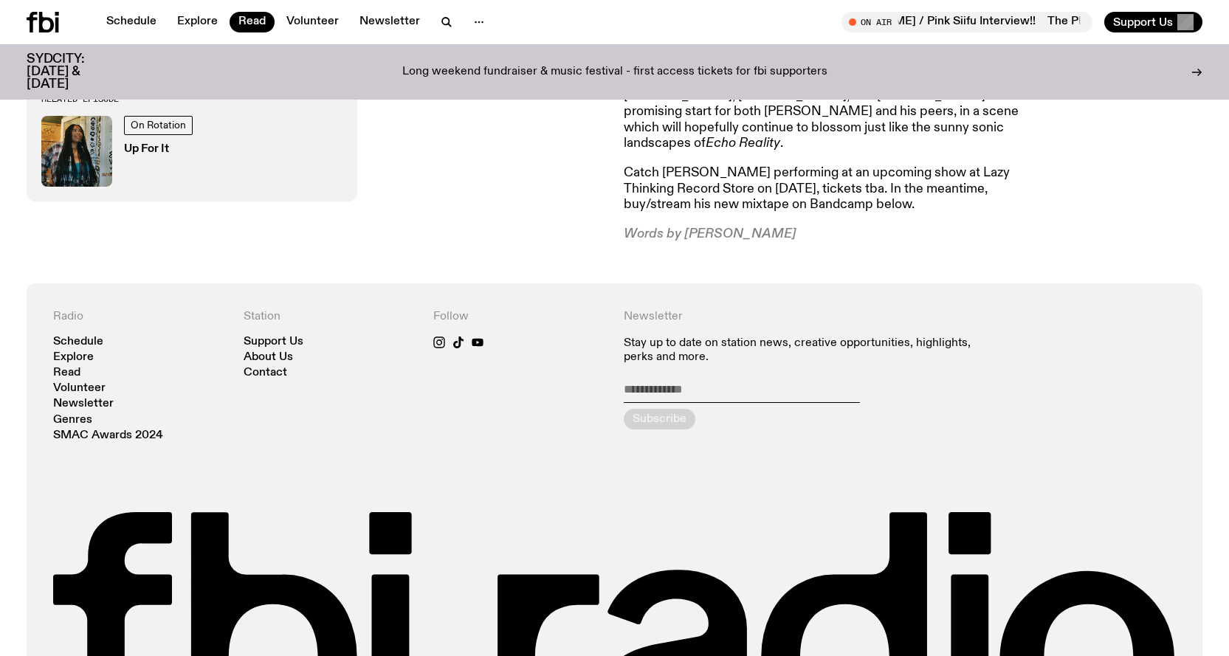
scroll to position [1983, 0]
